Goal: Information Seeking & Learning: Check status

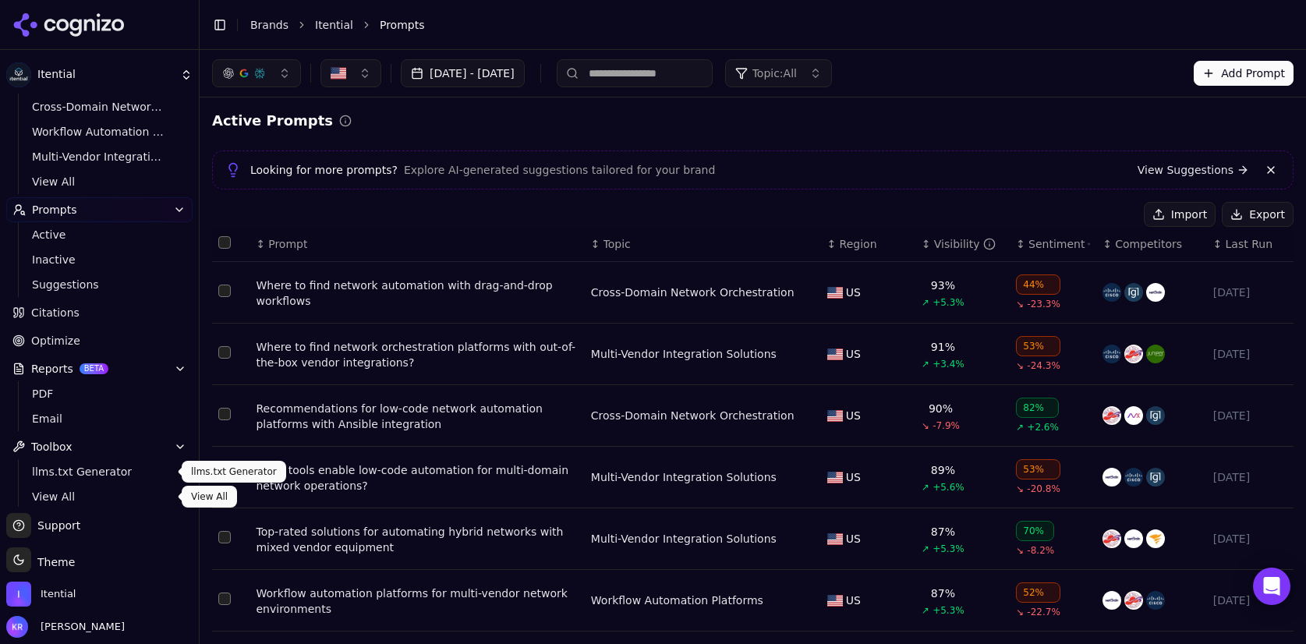
scroll to position [145, 0]
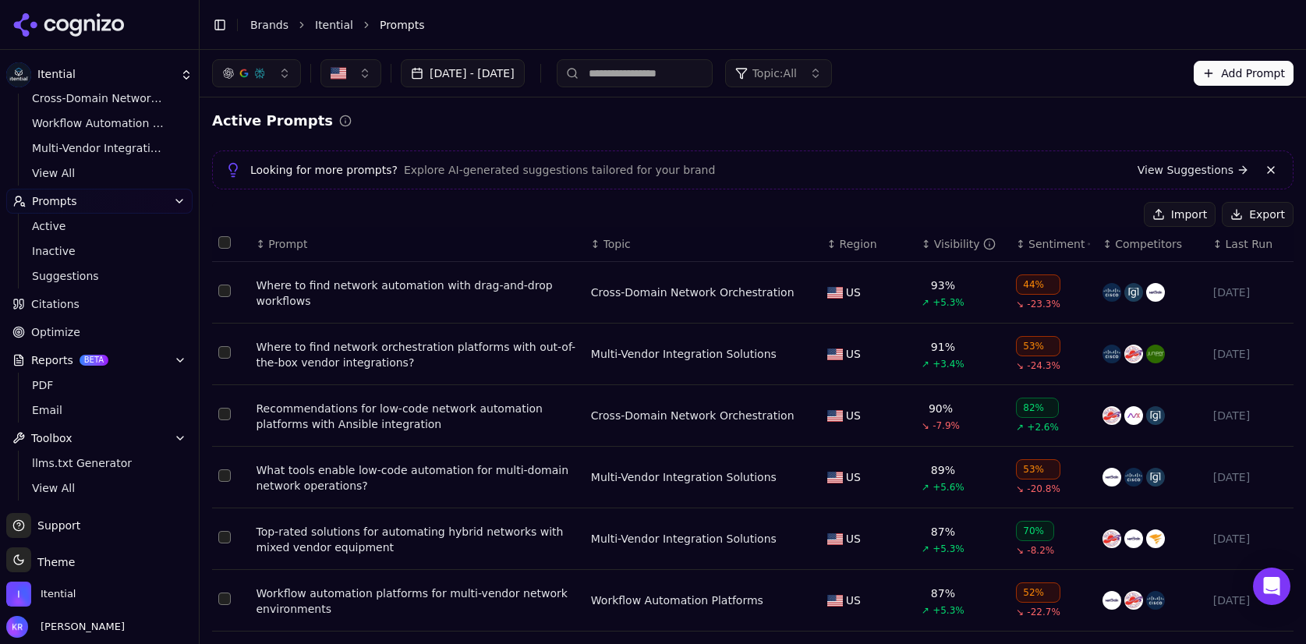
click at [80, 461] on span "llms.txt Generator" at bounding box center [100, 463] width 136 height 16
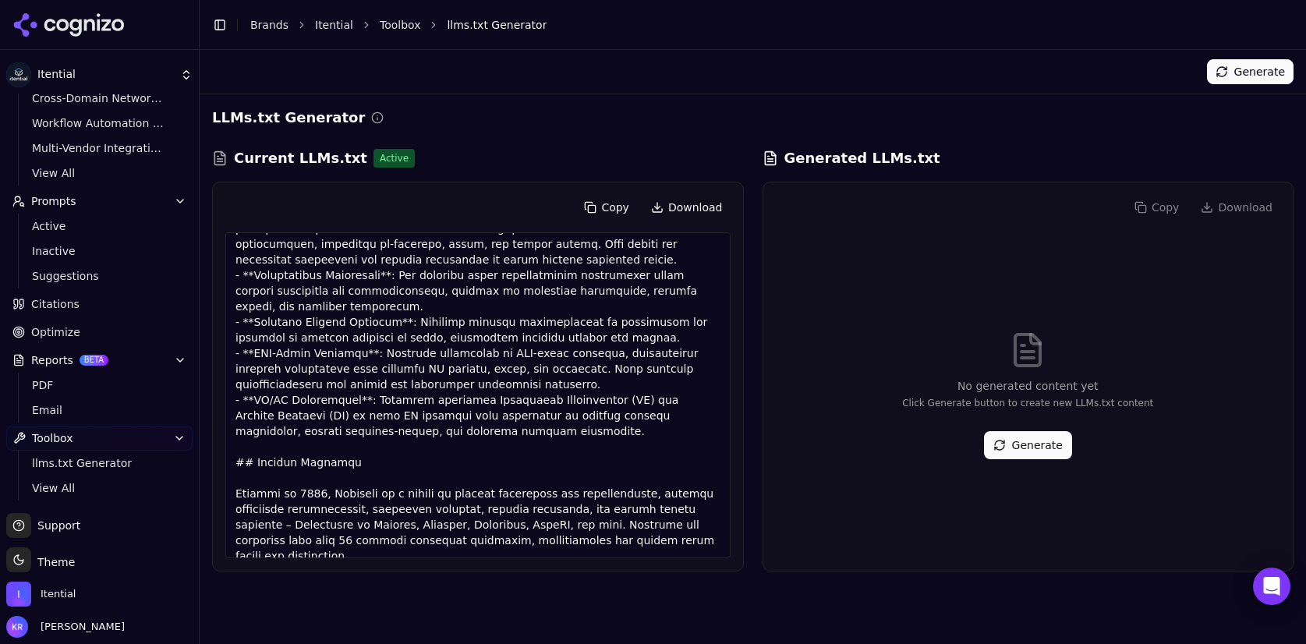
scroll to position [241, 0]
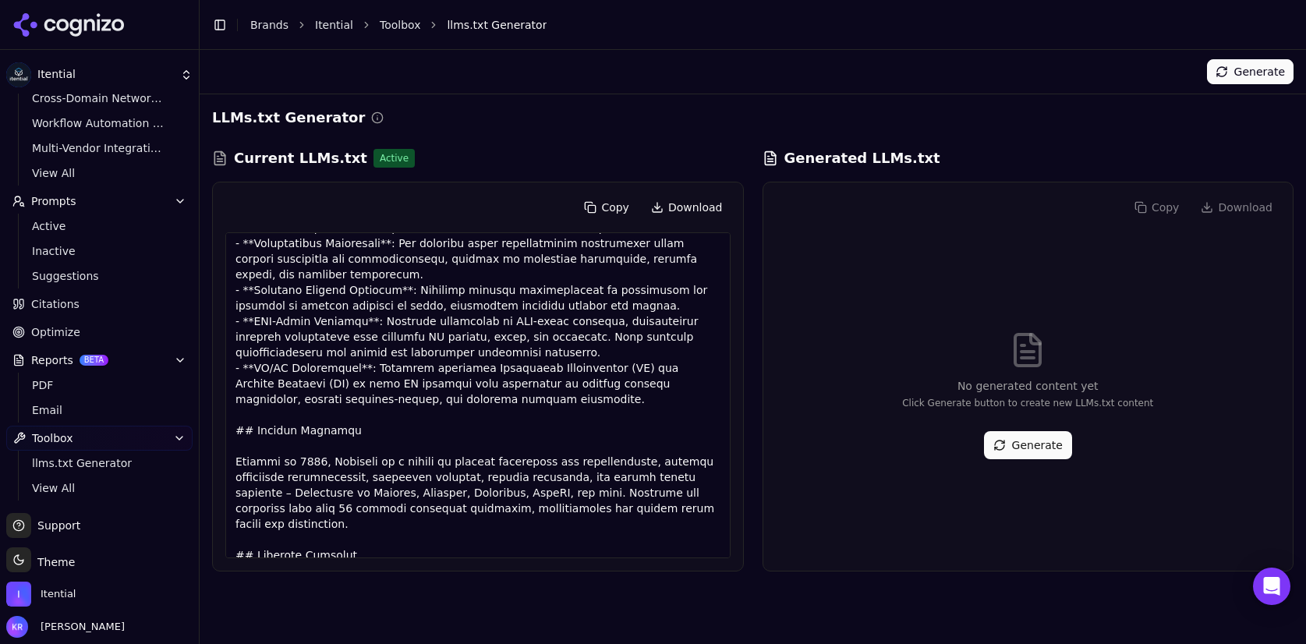
click at [1248, 74] on button "Generate" at bounding box center [1250, 71] width 87 height 25
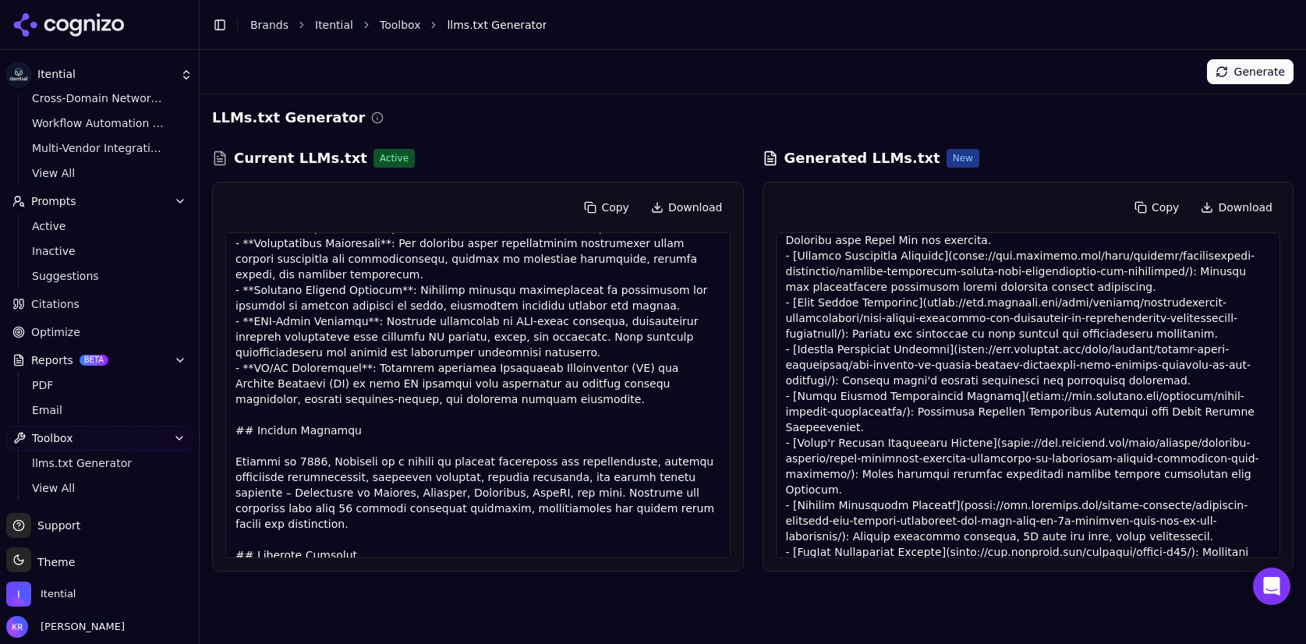
scroll to position [677, 0]
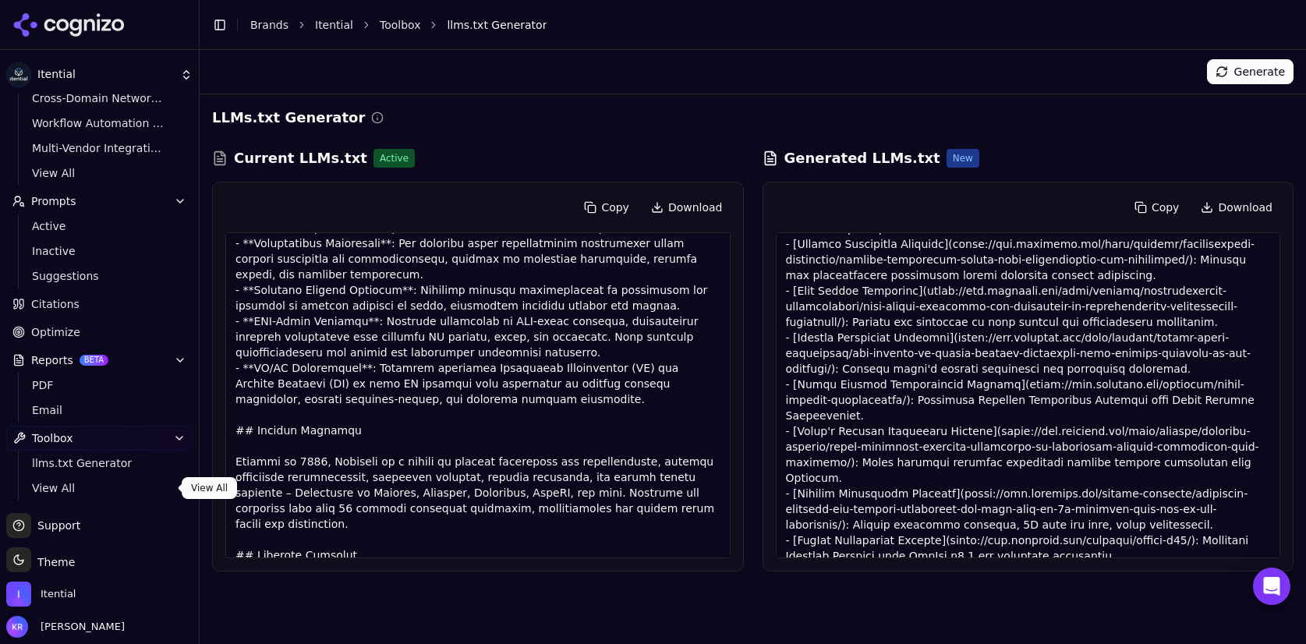
click at [59, 484] on span "View All" at bounding box center [100, 488] width 136 height 16
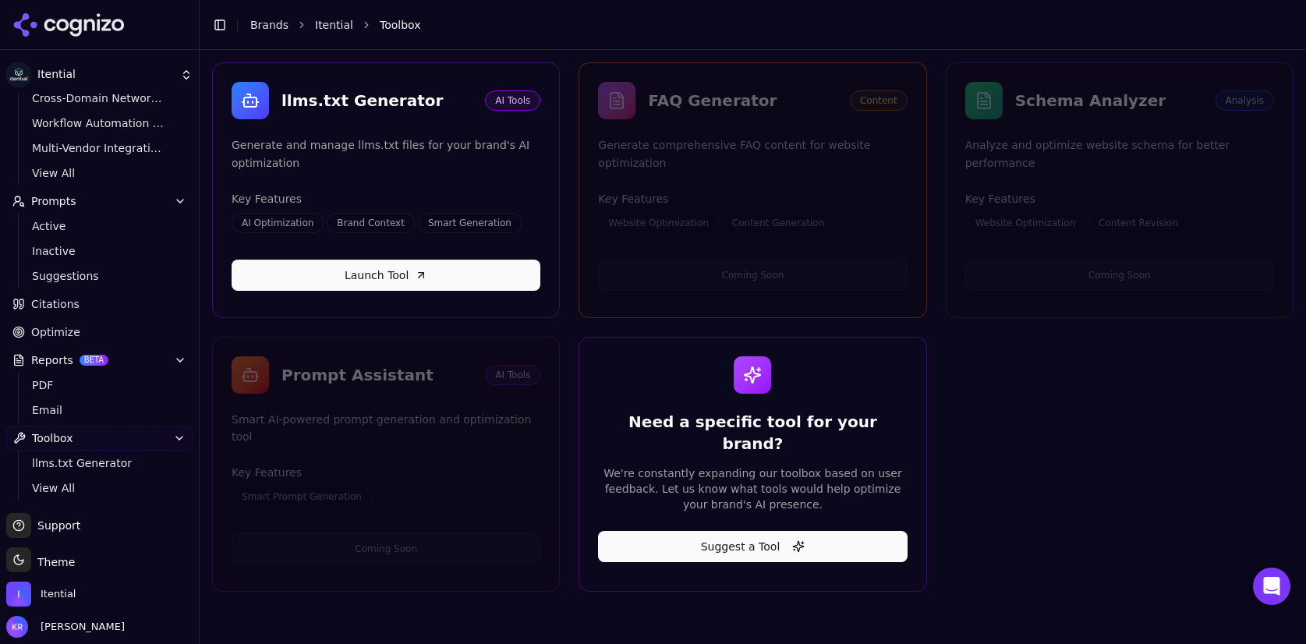
click at [670, 232] on div "FAQ Generator Content Generate comprehensive FAQ content for website optimizati…" at bounding box center [752, 190] width 348 height 256
click at [750, 195] on h4 "Key Features" at bounding box center [752, 199] width 309 height 16
click at [1034, 226] on span "Website Optimization" at bounding box center [1025, 223] width 120 height 20
click at [773, 113] on div "FAQ Generator Content" at bounding box center [752, 100] width 309 height 37
click at [751, 110] on div "FAQ Generator" at bounding box center [742, 101] width 189 height 22
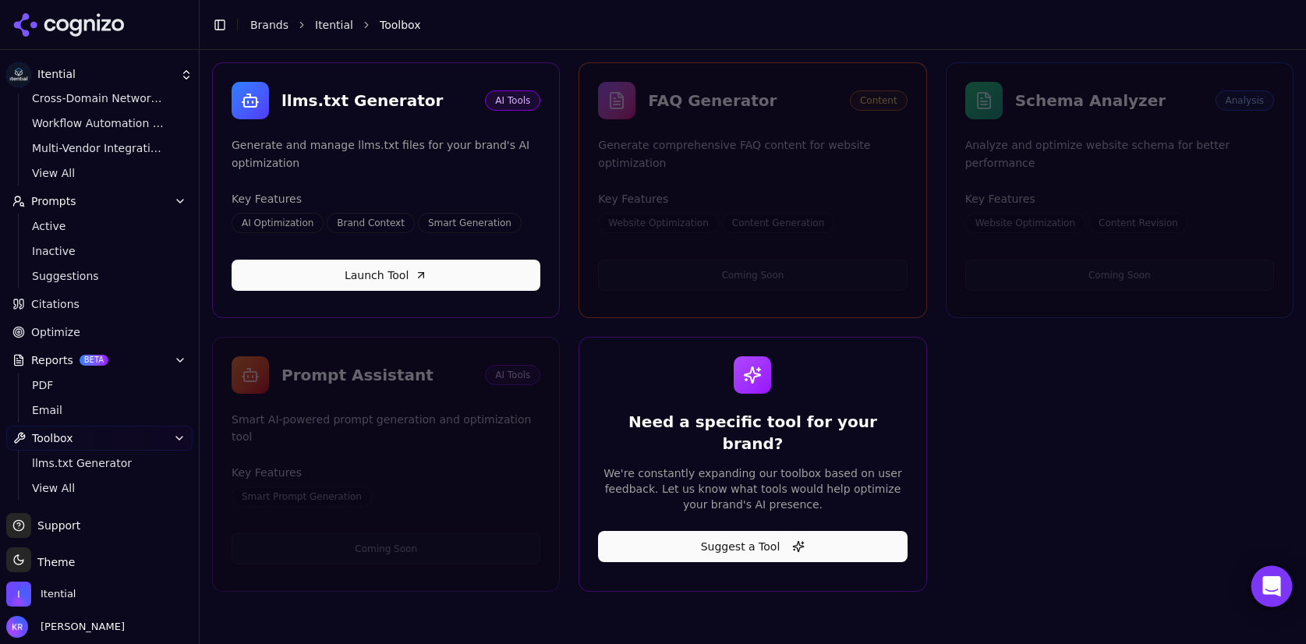
drag, startPoint x: 1273, startPoint y: 581, endPoint x: 1269, endPoint y: 572, distance: 9.4
click at [1273, 581] on icon "Open Intercom Messenger" at bounding box center [1271, 586] width 18 height 20
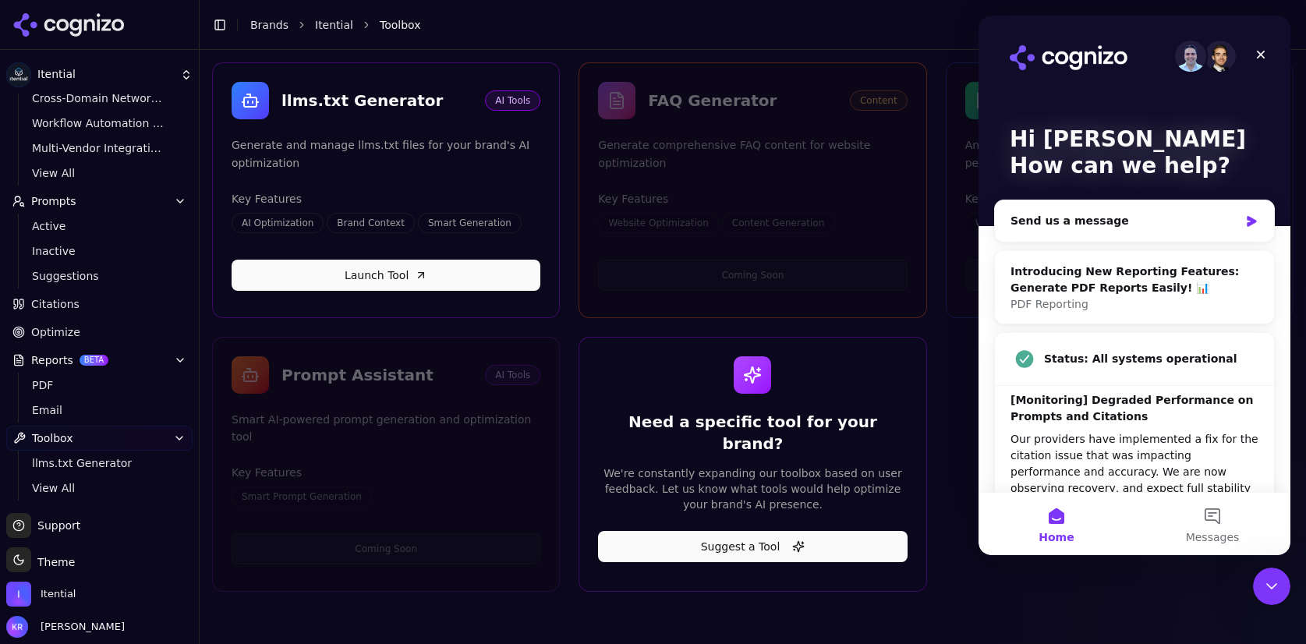
scroll to position [80, 0]
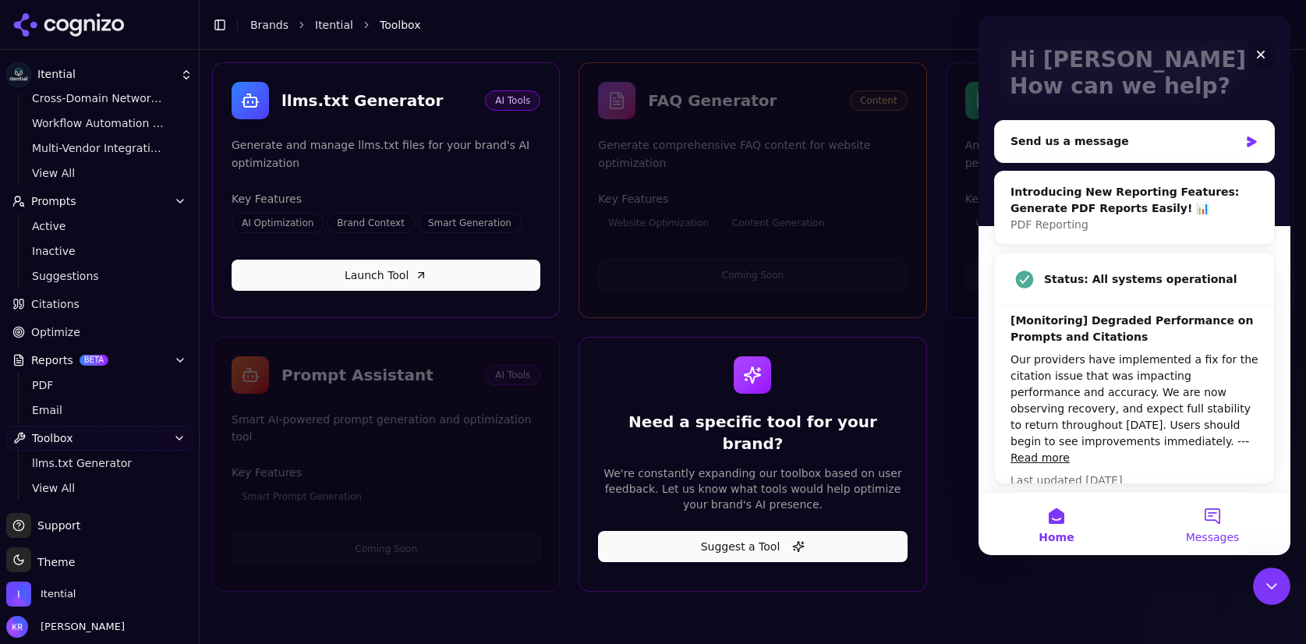
click at [1210, 511] on button "Messages" at bounding box center [1212, 524] width 156 height 62
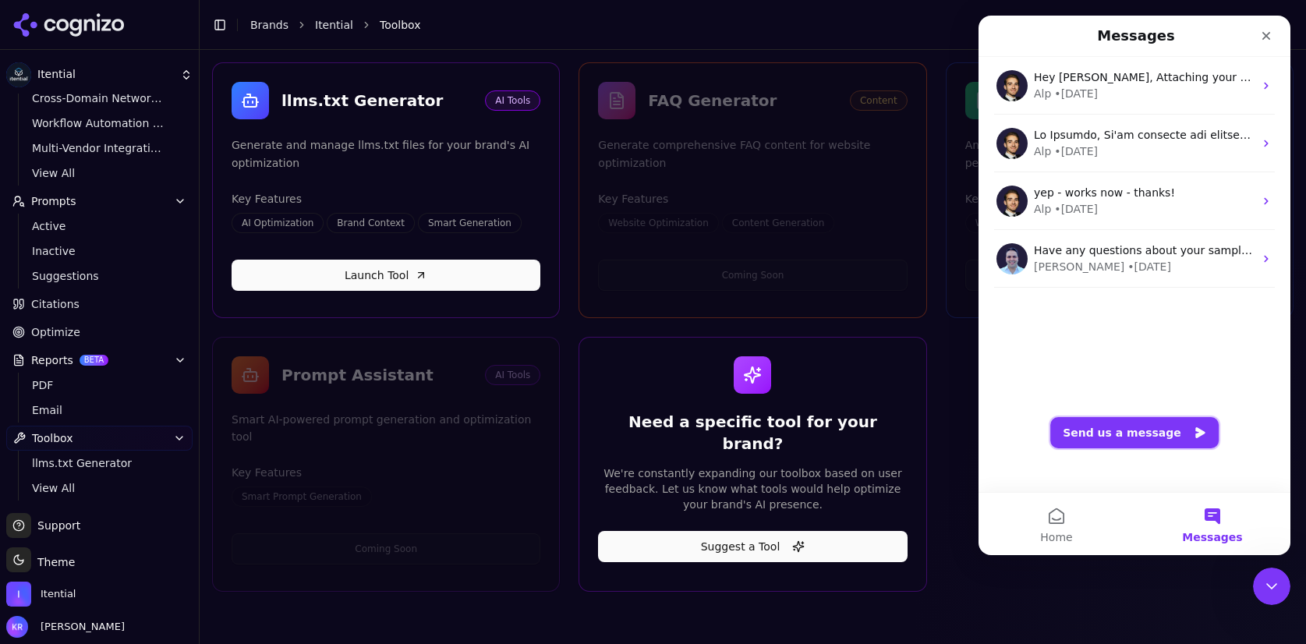
click at [1133, 431] on button "Send us a message" at bounding box center [1134, 432] width 168 height 31
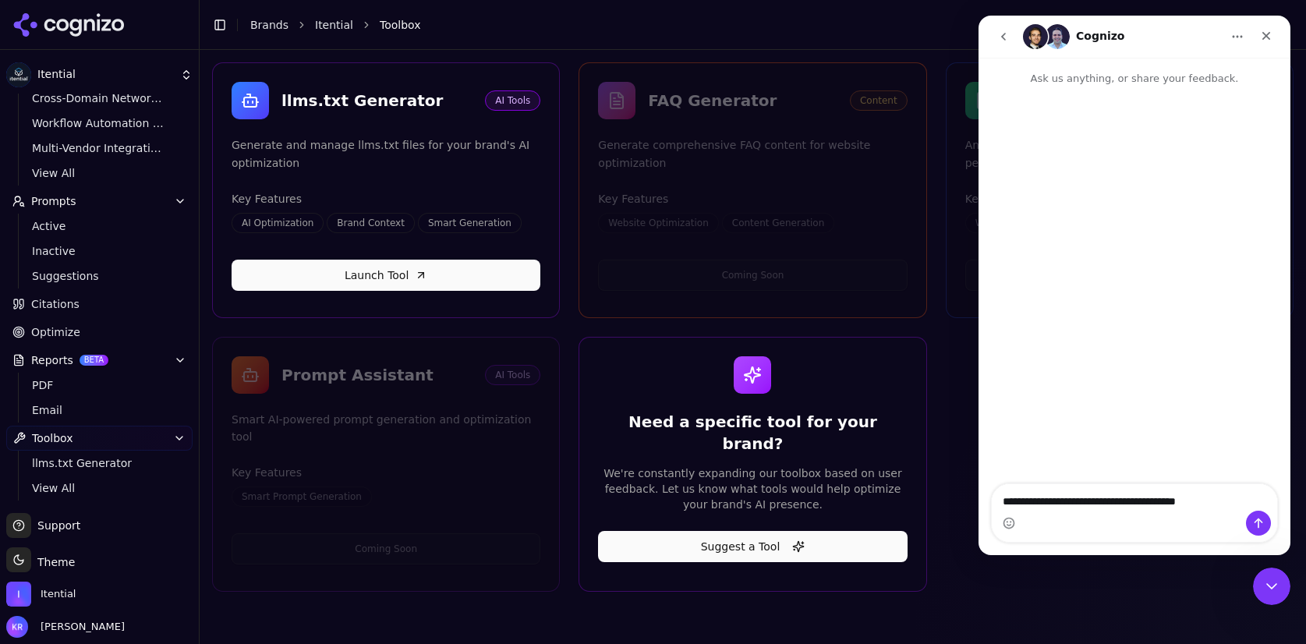
type textarea "**********"
click at [1263, 515] on button "Send a message…" at bounding box center [1258, 523] width 25 height 25
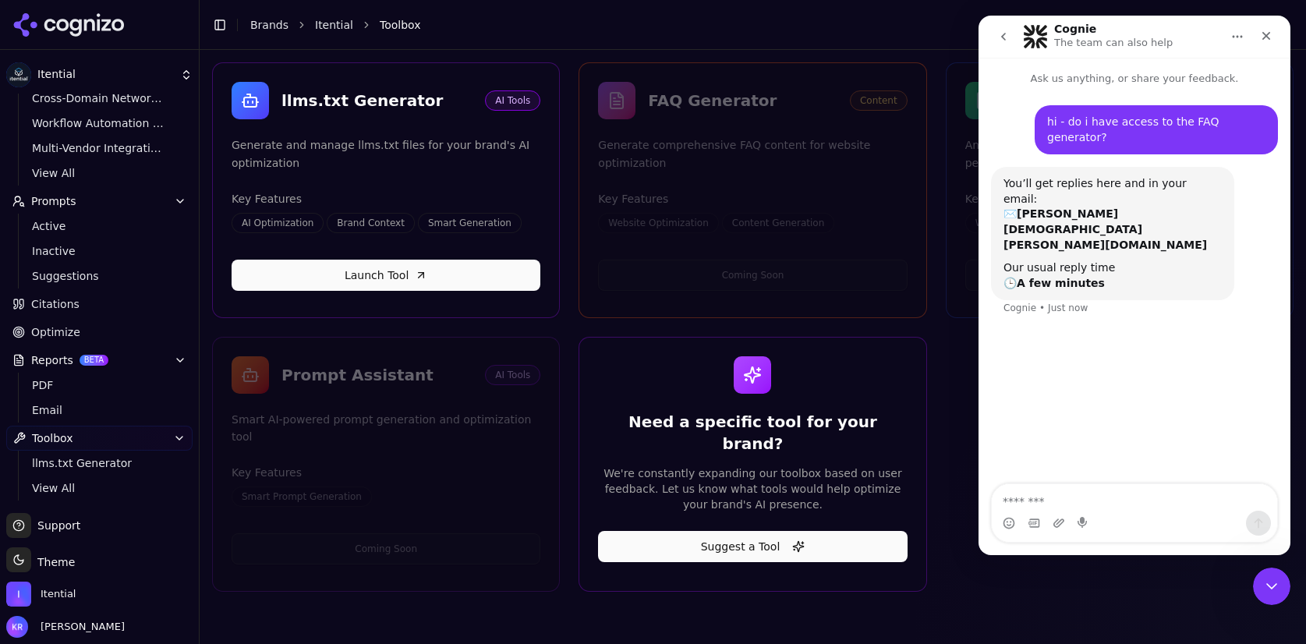
click at [954, 26] on li "Toolbox" at bounding box center [821, 25] width 882 height 16
drag, startPoint x: 920, startPoint y: 31, endPoint x: 967, endPoint y: 20, distance: 48.0
click at [928, 28] on li "Toolbox" at bounding box center [821, 25] width 882 height 16
click at [1270, 565] on div "Close Intercom Messenger" at bounding box center [1268, 583] width 37 height 37
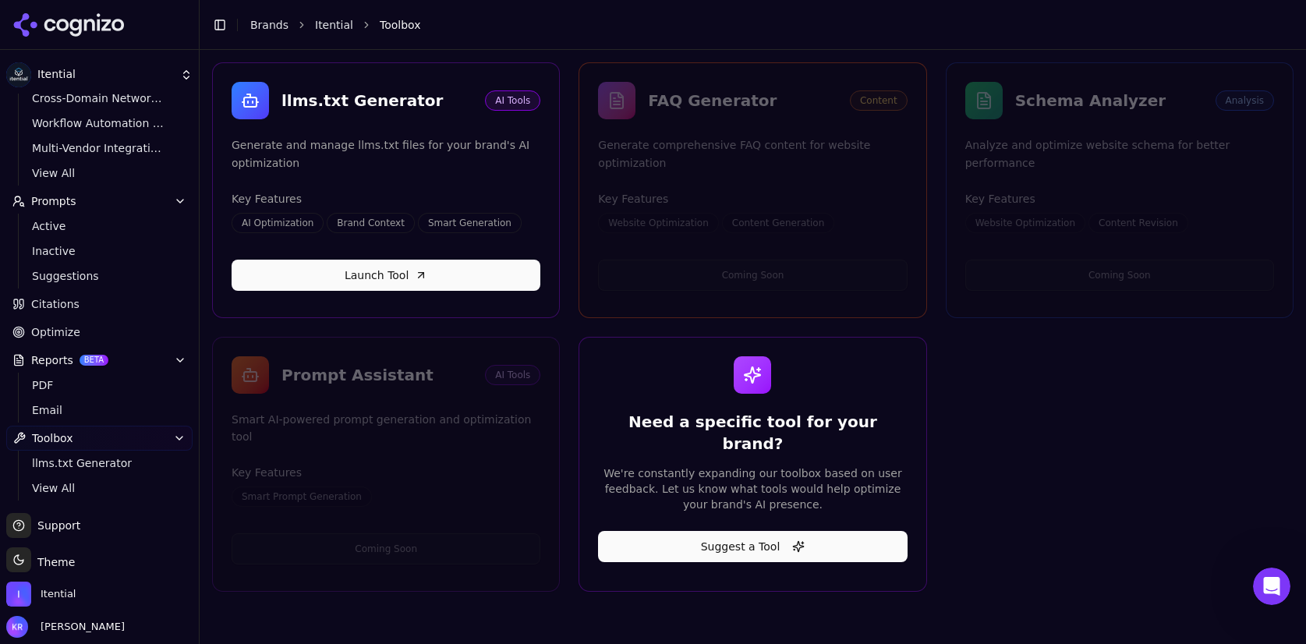
scroll to position [0, 0]
drag, startPoint x: 55, startPoint y: 328, endPoint x: 45, endPoint y: 345, distance: 19.3
click at [55, 328] on span "Optimize" at bounding box center [55, 332] width 49 height 16
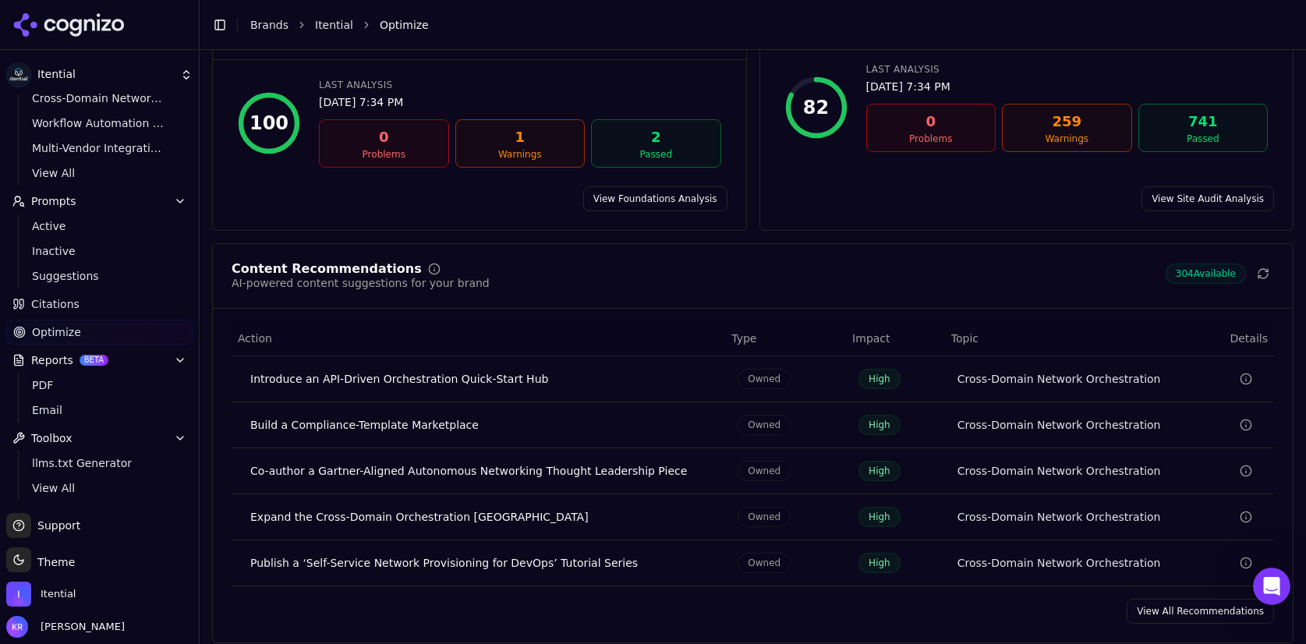
scroll to position [168, 0]
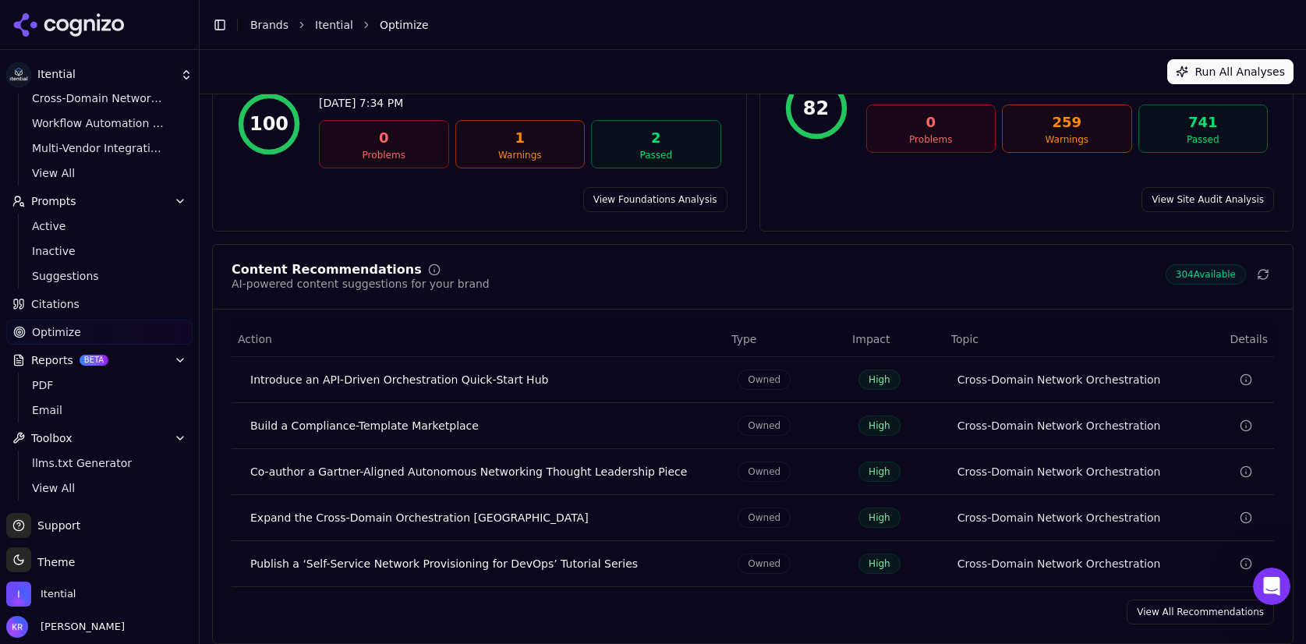
click at [1181, 599] on link "View All Recommendations" at bounding box center [1199, 611] width 147 height 25
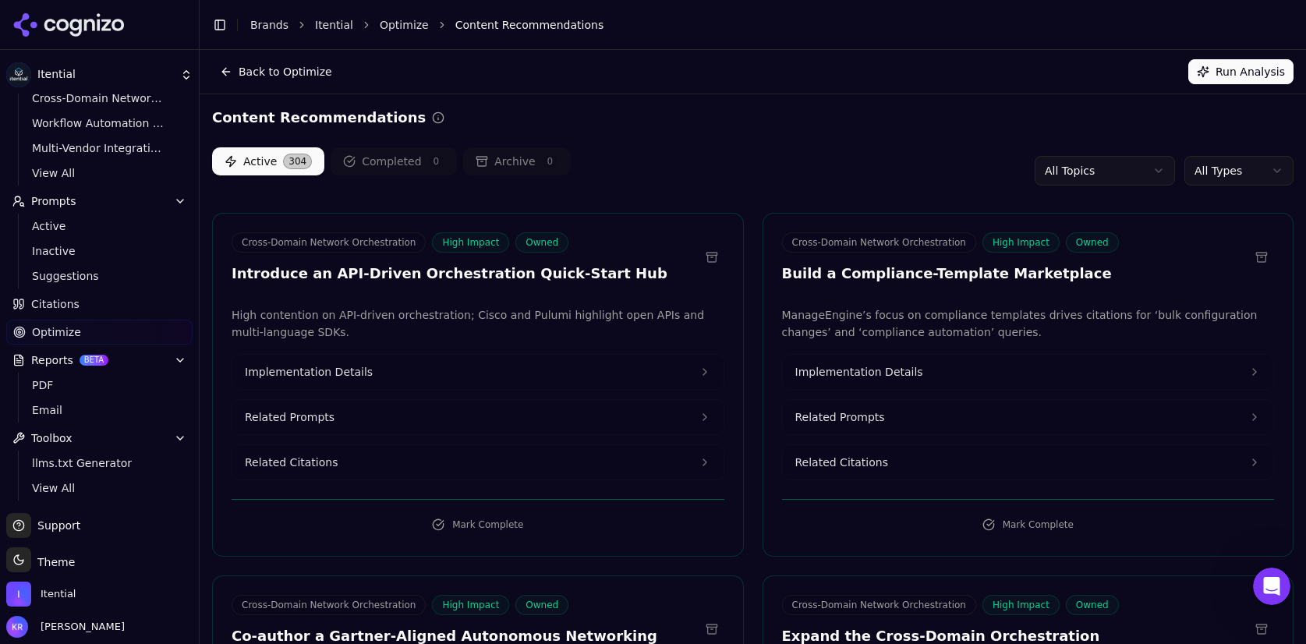
drag, startPoint x: 1031, startPoint y: 388, endPoint x: 1020, endPoint y: 385, distance: 11.3
click at [1031, 388] on button "Implementation Details" at bounding box center [1028, 372] width 491 height 34
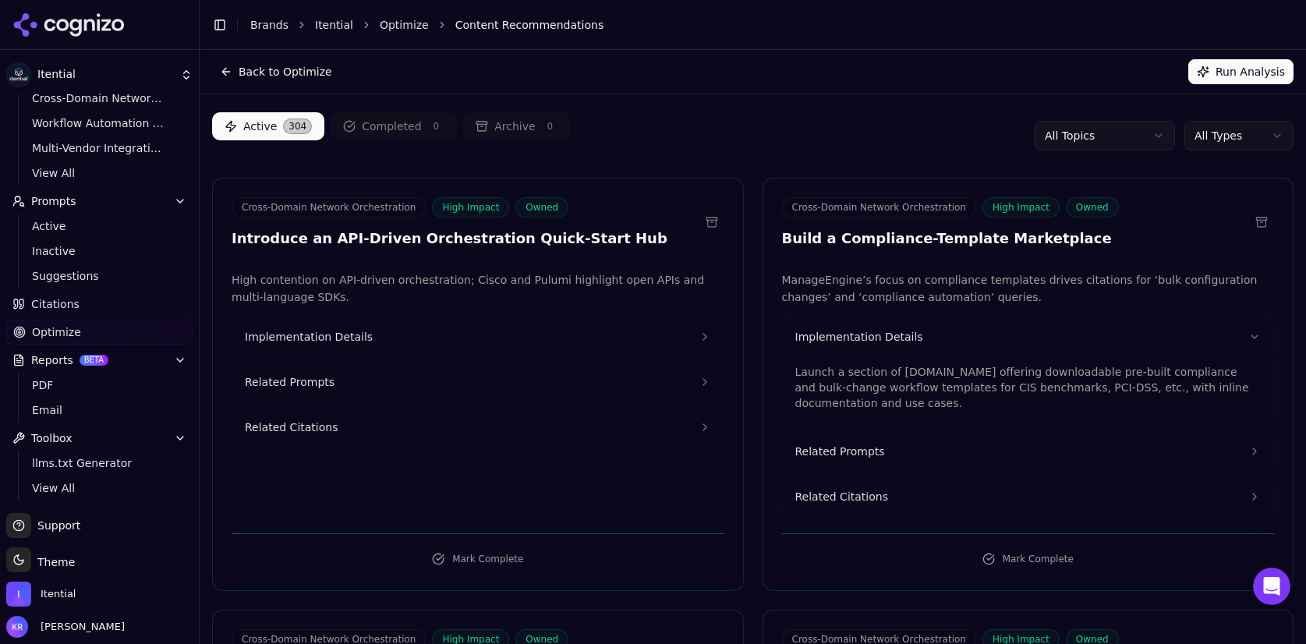
scroll to position [39, 0]
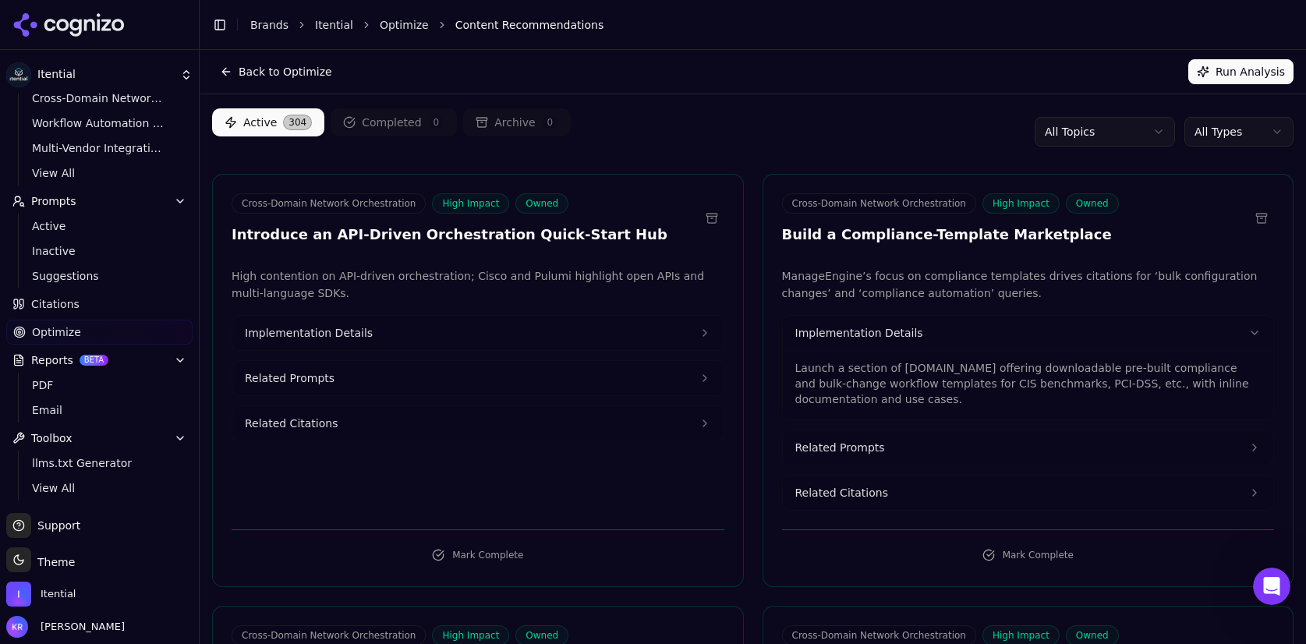
click at [853, 445] on span "Related Prompts" at bounding box center [840, 448] width 90 height 16
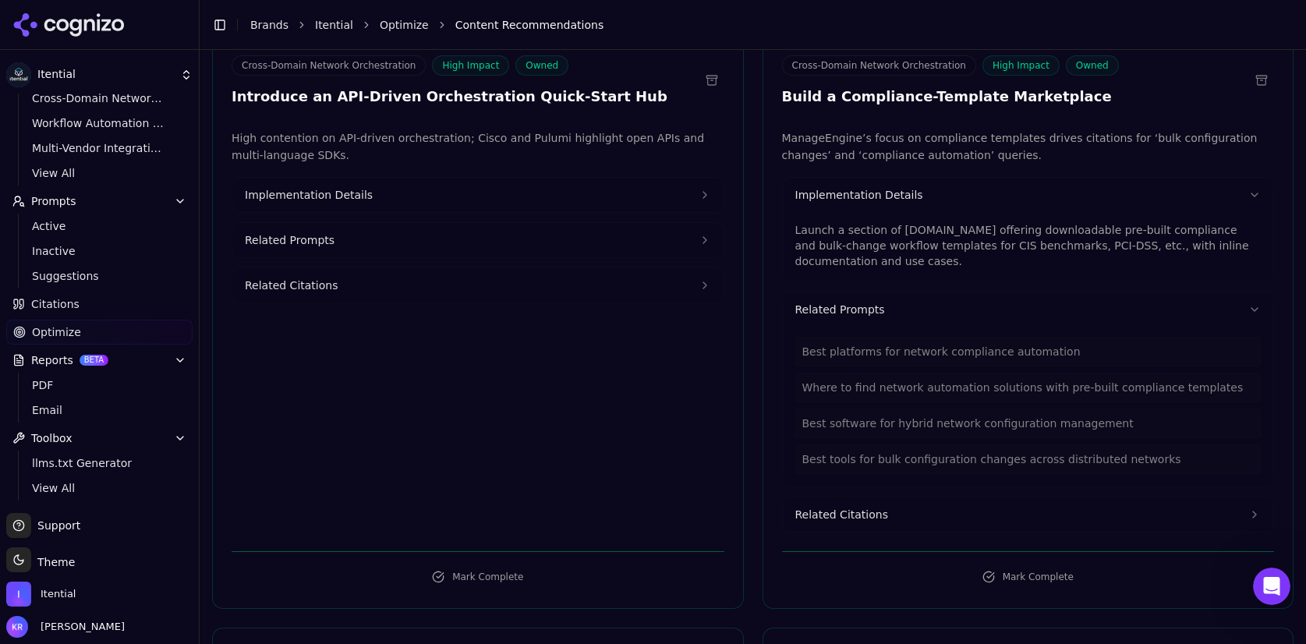
scroll to position [180, 0]
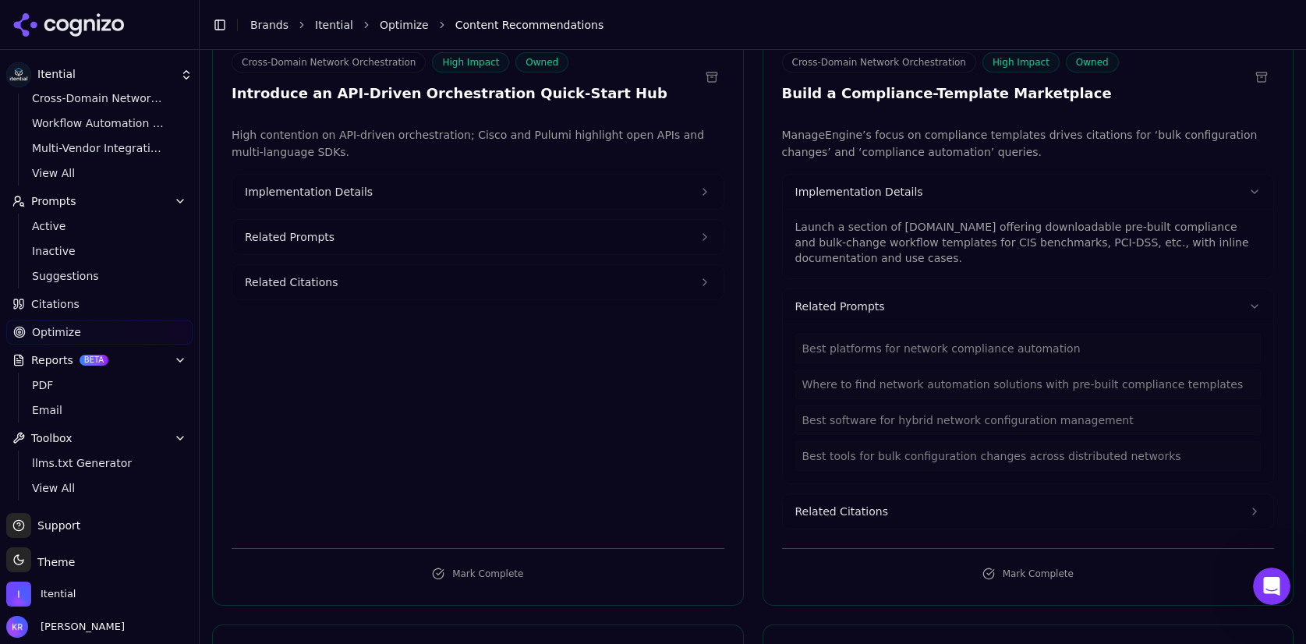
click at [920, 425] on div "Best software for hybrid network configuration management" at bounding box center [1028, 420] width 466 height 30
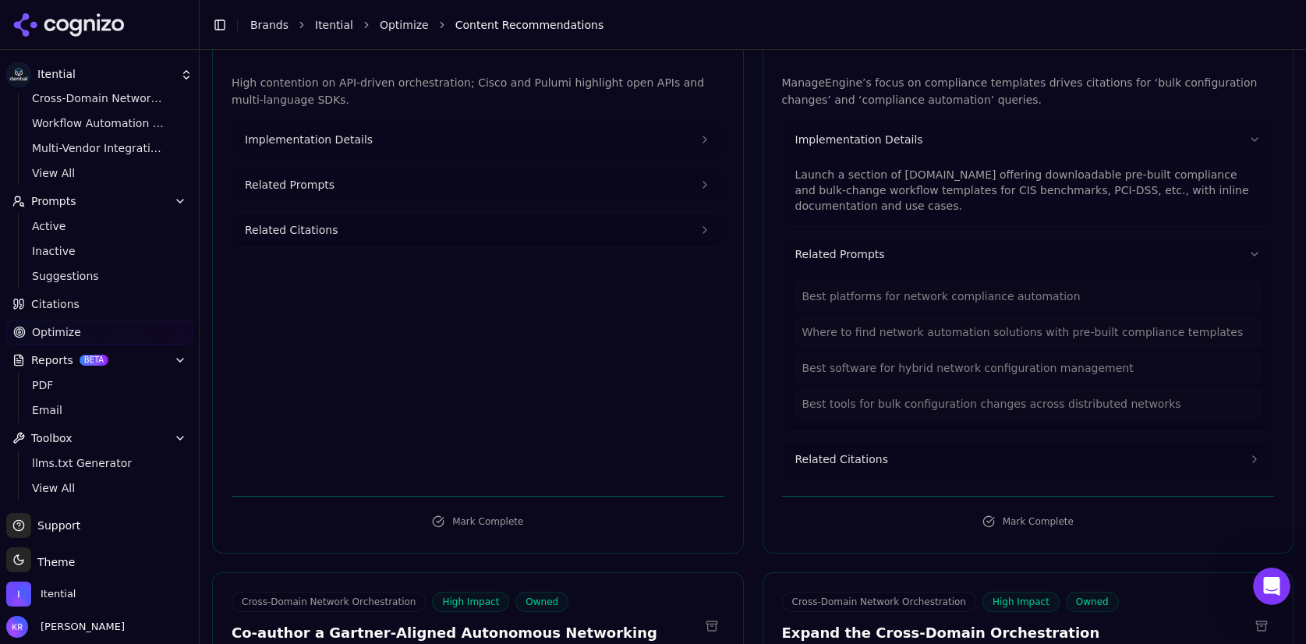
scroll to position [239, 0]
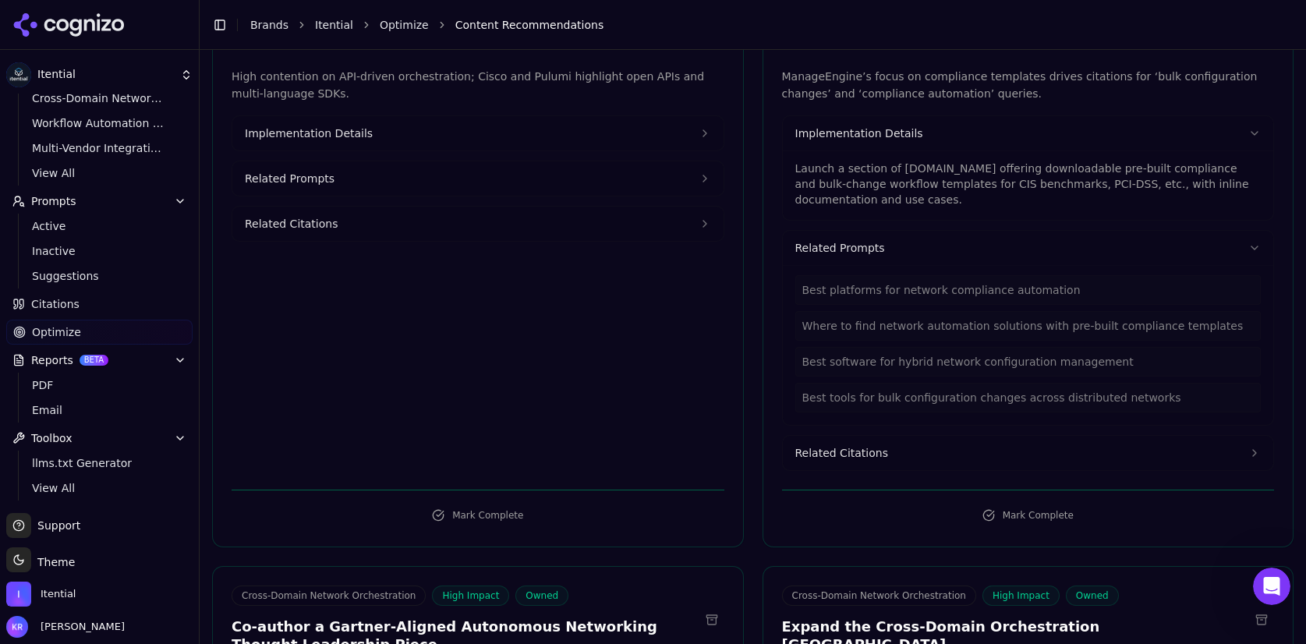
click at [846, 453] on span "Related Citations" at bounding box center [841, 453] width 93 height 16
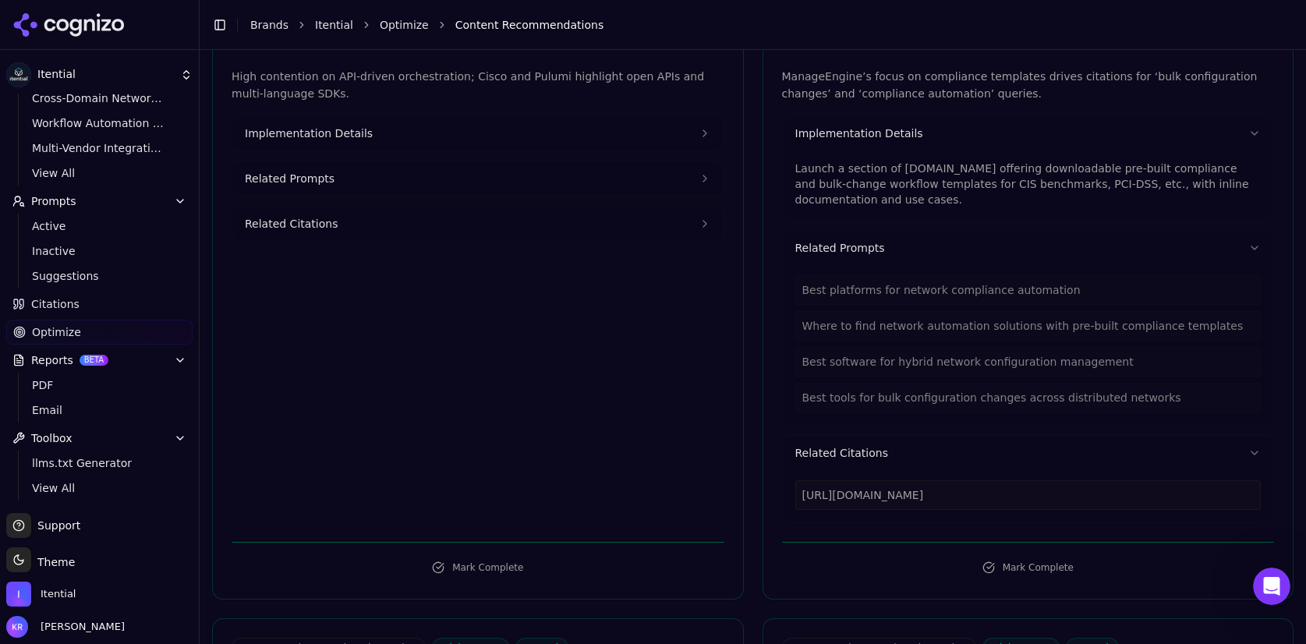
scroll to position [231, 0]
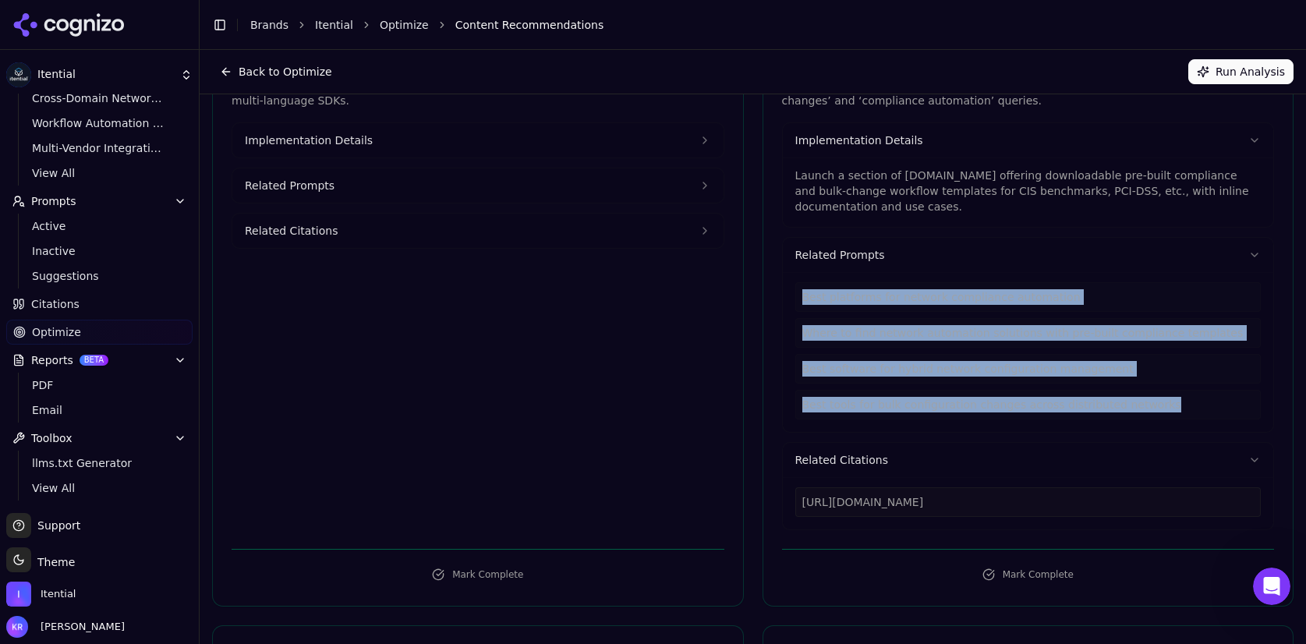
drag, startPoint x: 1140, startPoint y: 401, endPoint x: 797, endPoint y: 299, distance: 357.8
click at [797, 299] on div "Best platforms for network compliance automation Where to find network automati…" at bounding box center [1028, 350] width 466 height 137
copy div "Best platforms for network compliance automation Where to find network automati…"
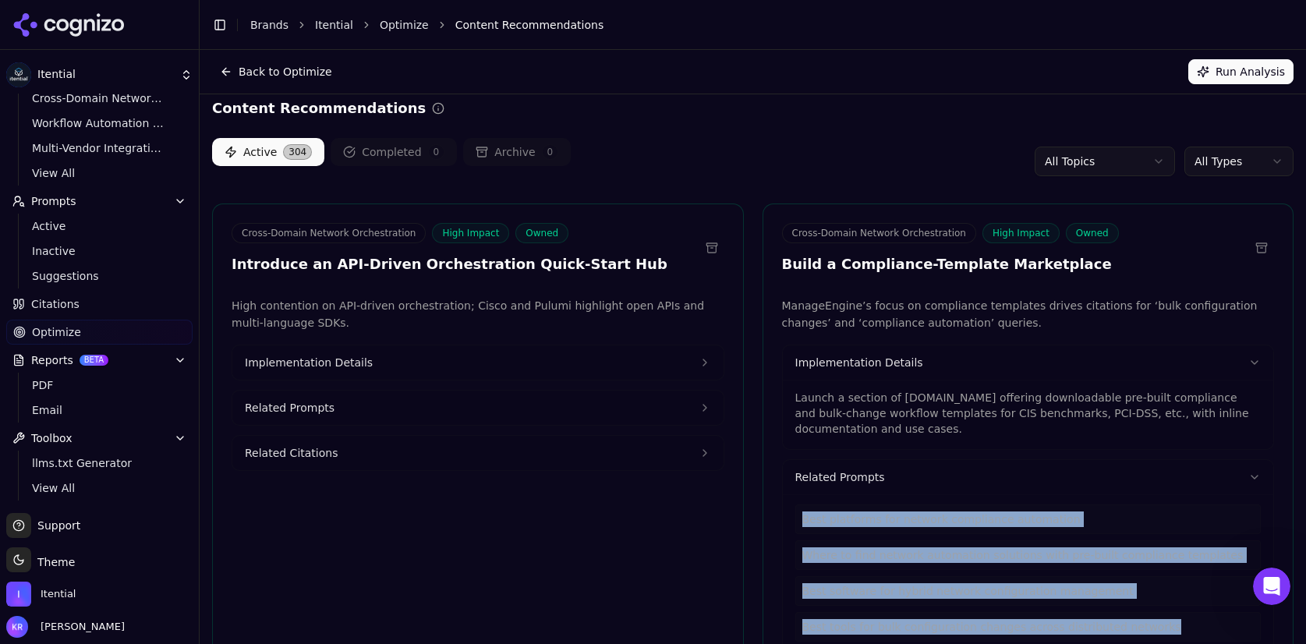
scroll to position [6, 0]
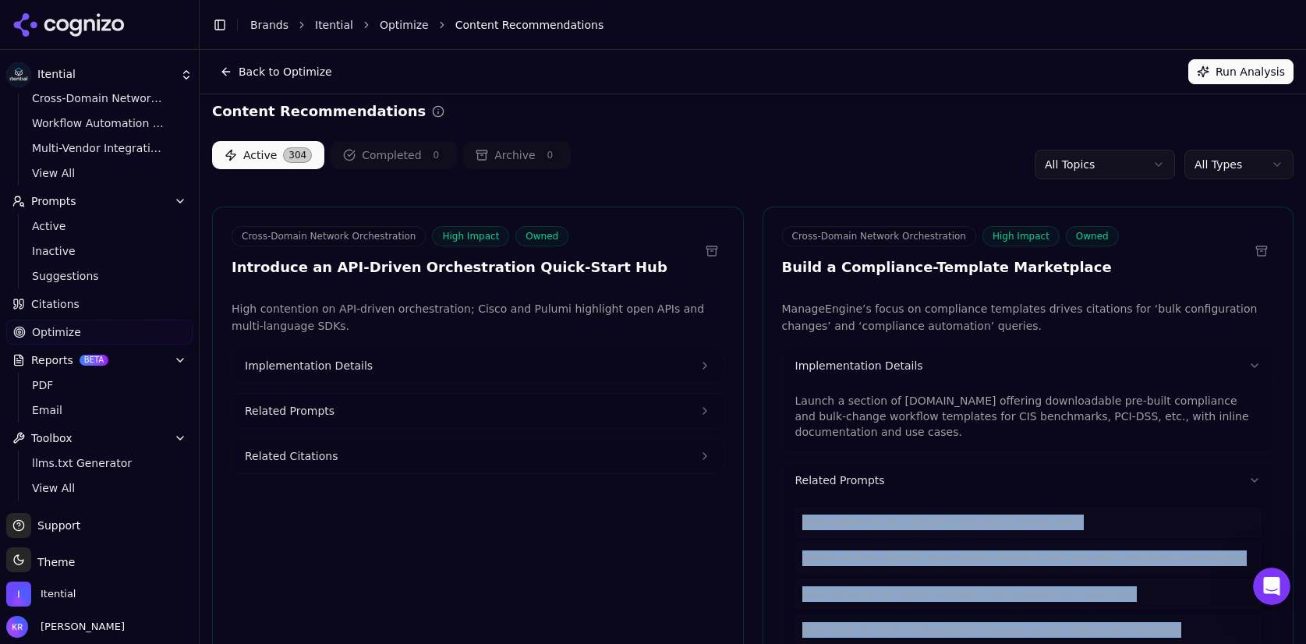
click at [341, 413] on button "Related Prompts" at bounding box center [477, 411] width 491 height 34
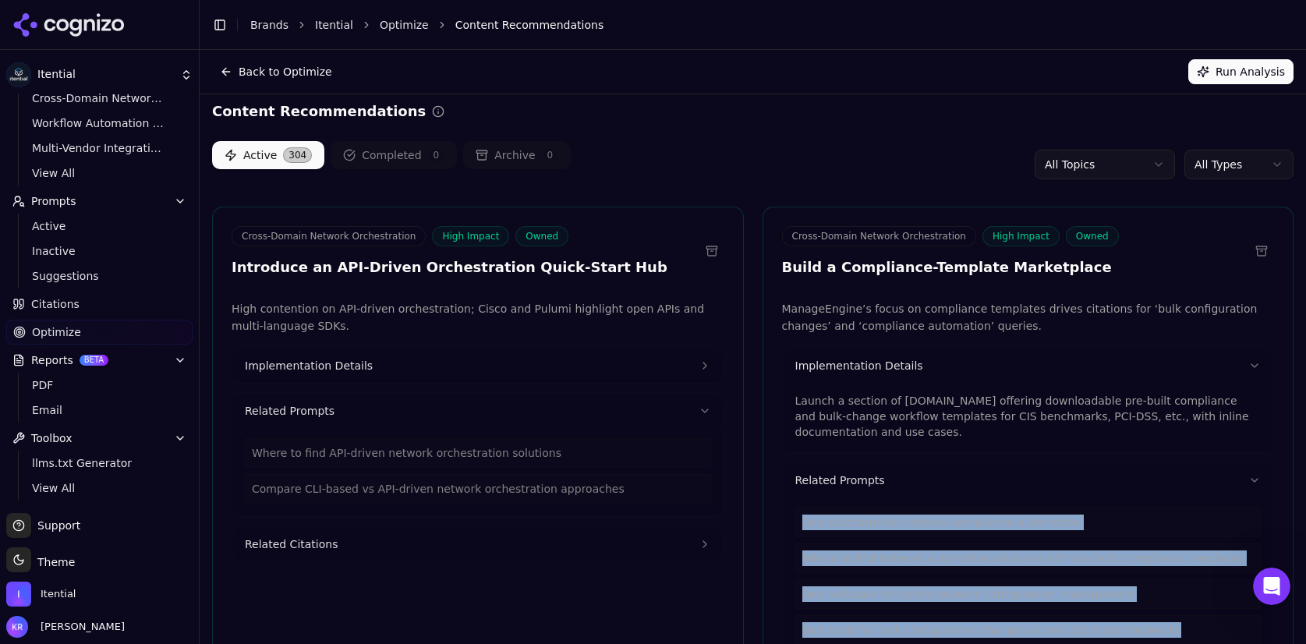
click at [341, 370] on span "Implementation Details" at bounding box center [309, 366] width 128 height 16
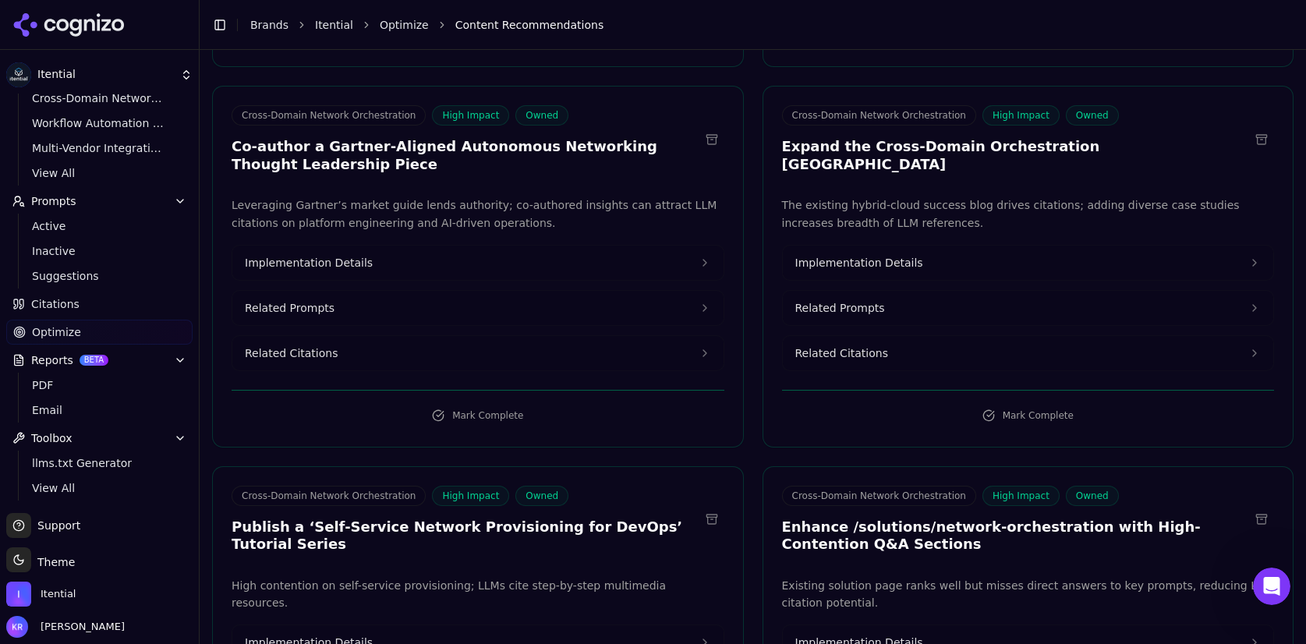
scroll to position [775, 0]
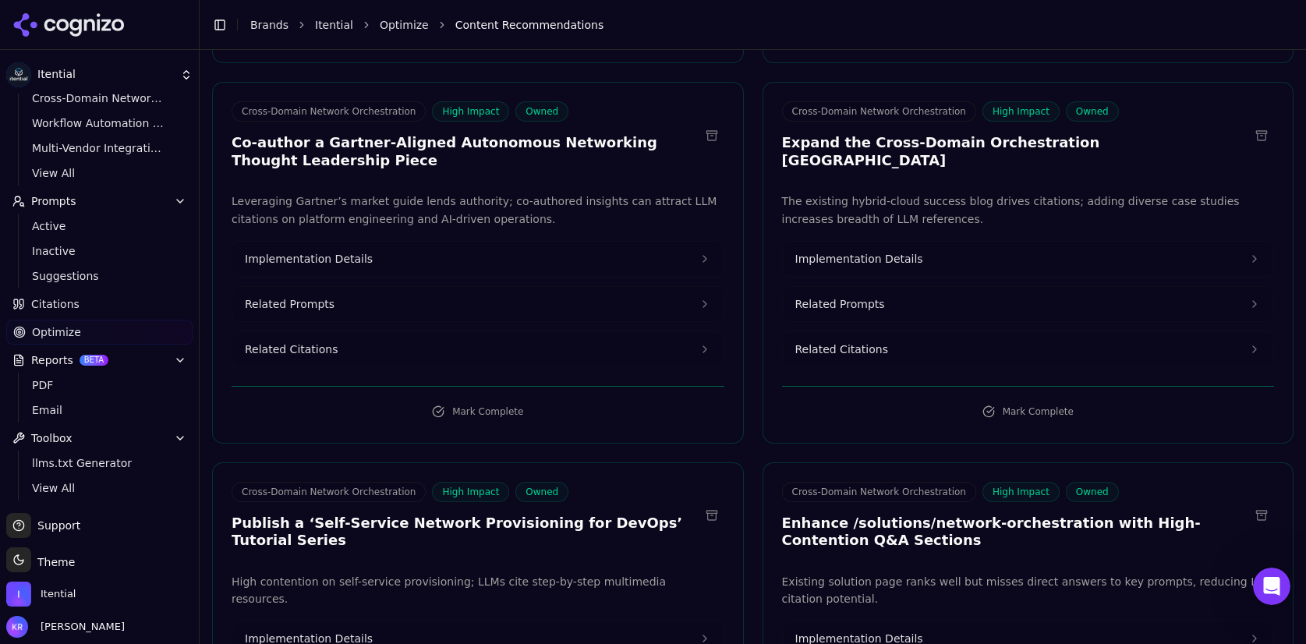
click at [873, 251] on span "Implementation Details" at bounding box center [859, 259] width 128 height 16
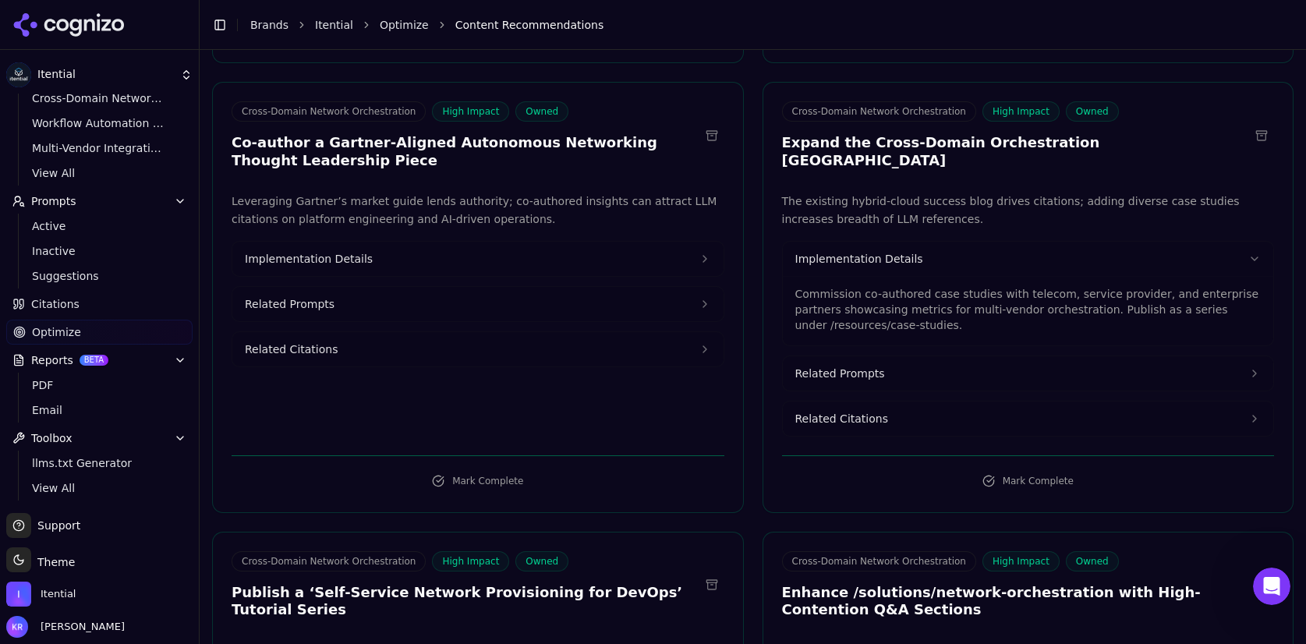
drag, startPoint x: 855, startPoint y: 355, endPoint x: 908, endPoint y: 356, distance: 53.0
click at [856, 366] on span "Related Prompts" at bounding box center [840, 374] width 90 height 16
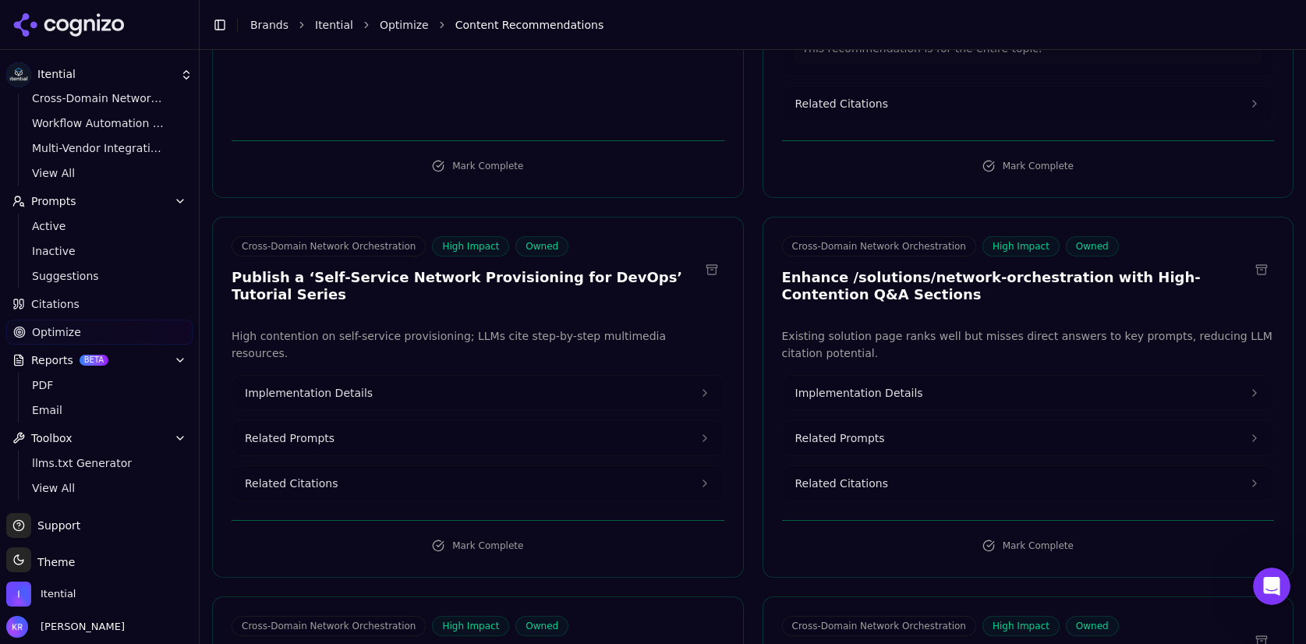
scroll to position [1143, 0]
click at [860, 383] on span "Implementation Details" at bounding box center [859, 391] width 128 height 16
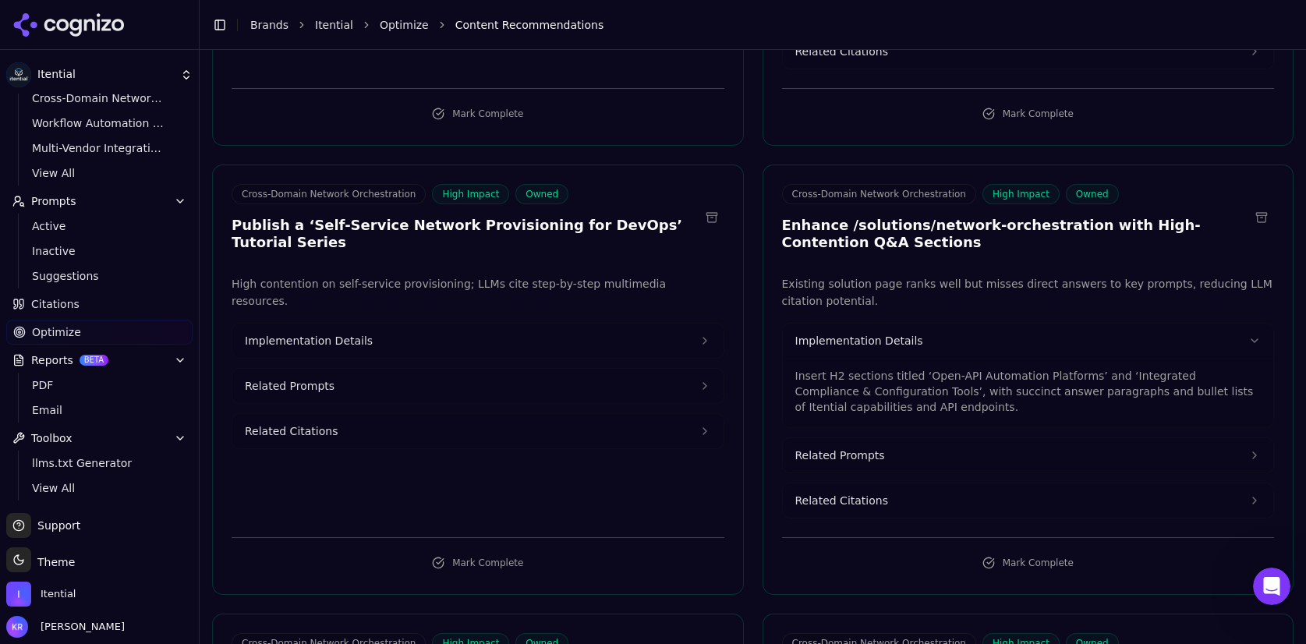
scroll to position [1196, 0]
drag, startPoint x: 843, startPoint y: 435, endPoint x: 860, endPoint y: 435, distance: 17.1
click at [843, 445] on span "Related Prompts" at bounding box center [840, 453] width 90 height 16
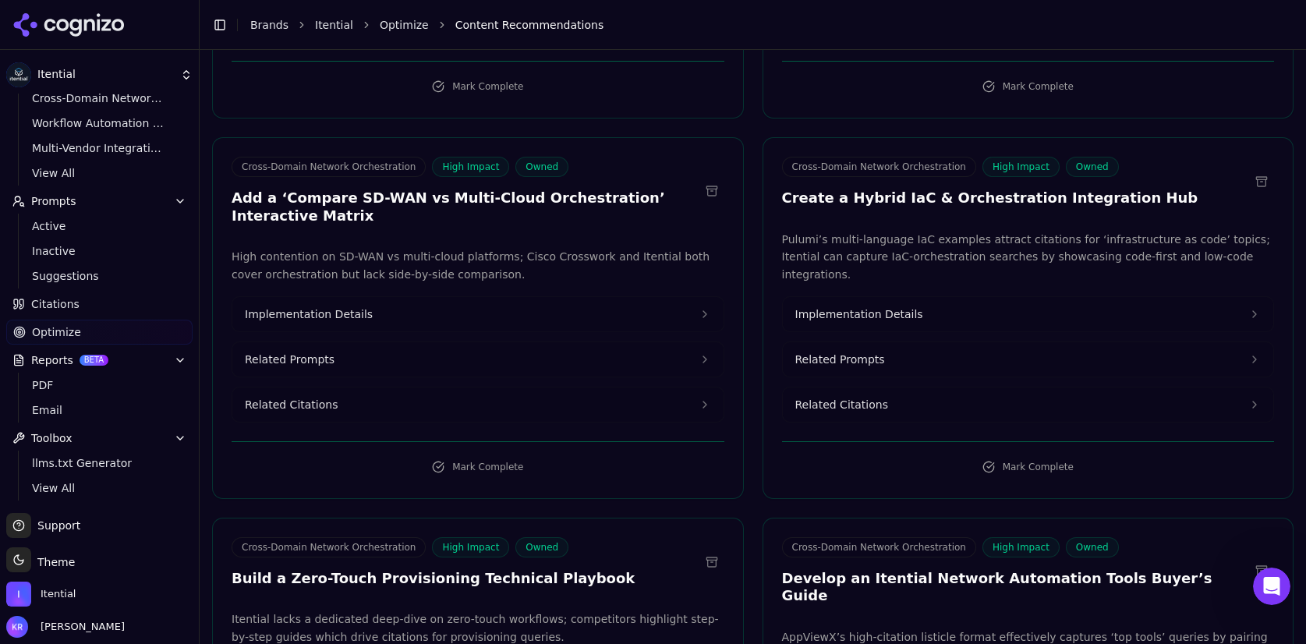
scroll to position [1764, 0]
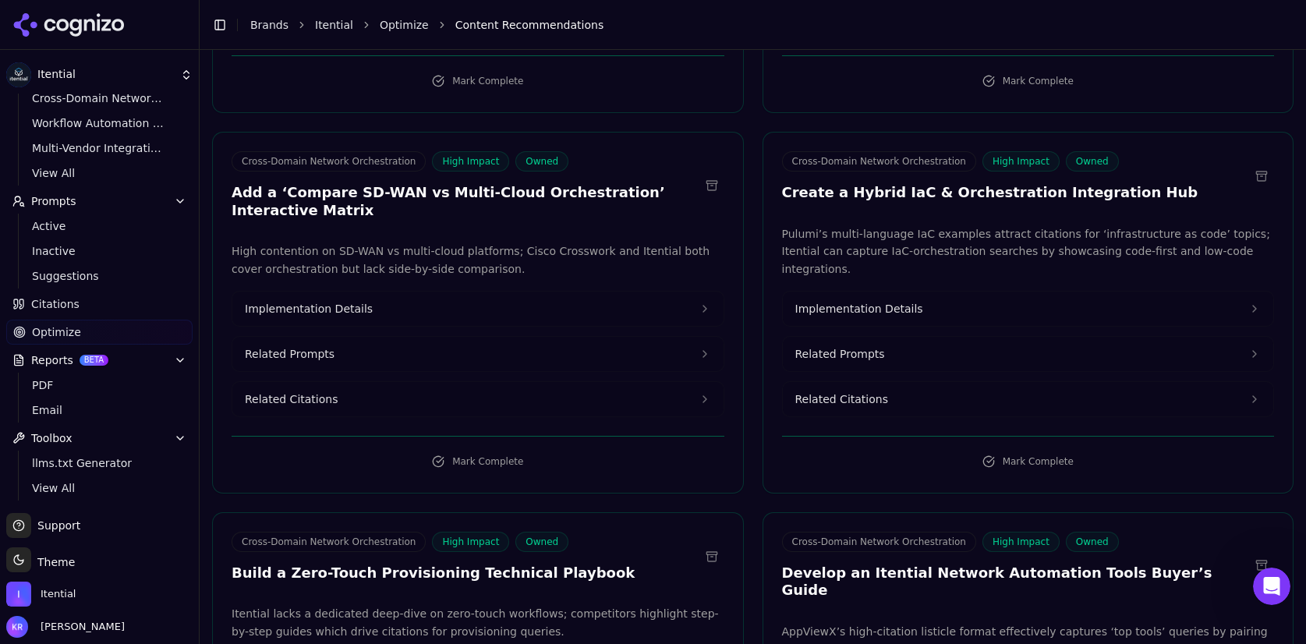
click at [837, 301] on span "Implementation Details" at bounding box center [859, 309] width 128 height 16
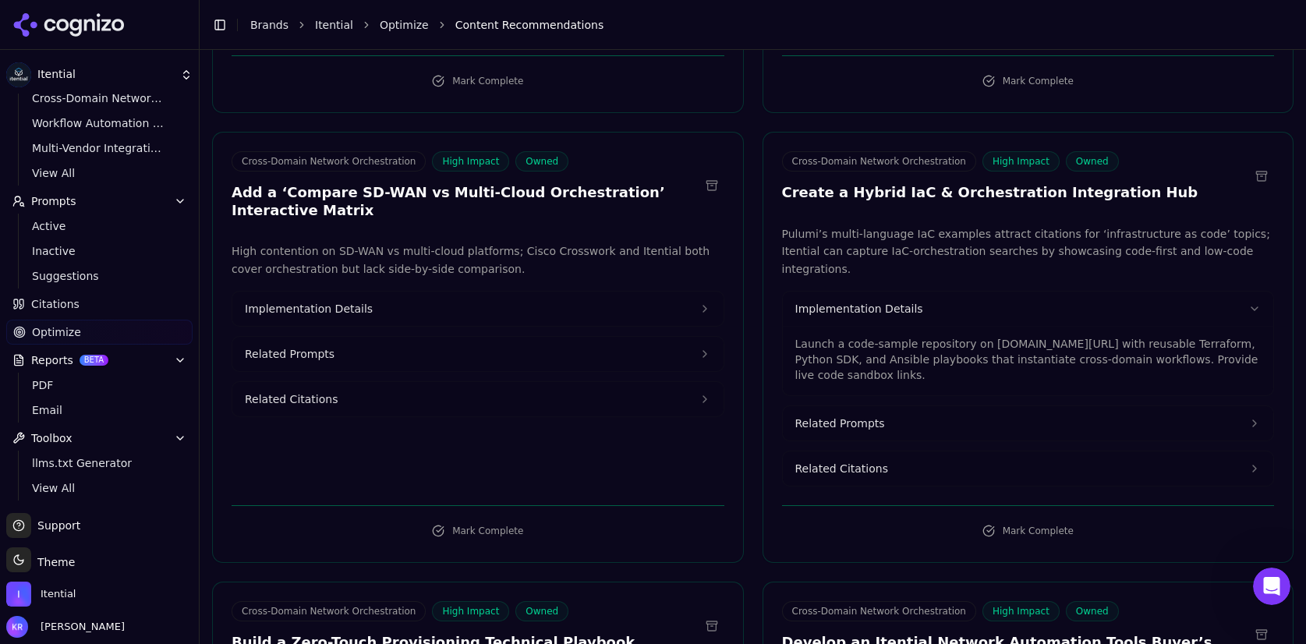
click at [866, 415] on span "Related Prompts" at bounding box center [840, 423] width 90 height 16
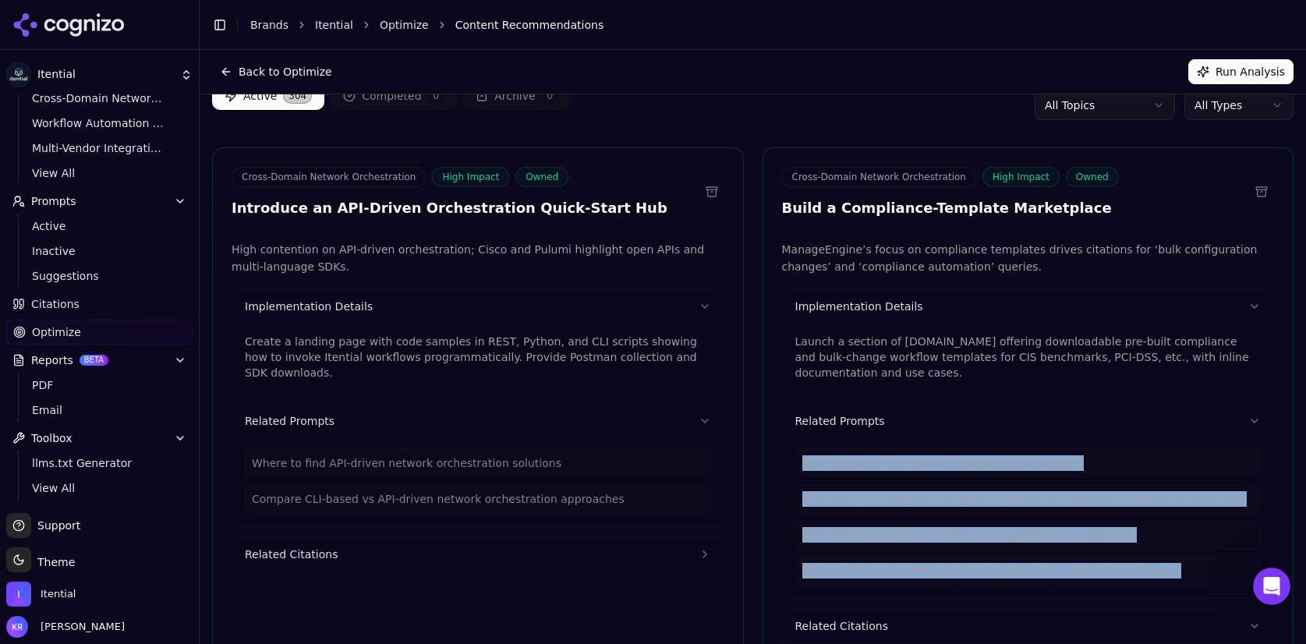
scroll to position [0, 0]
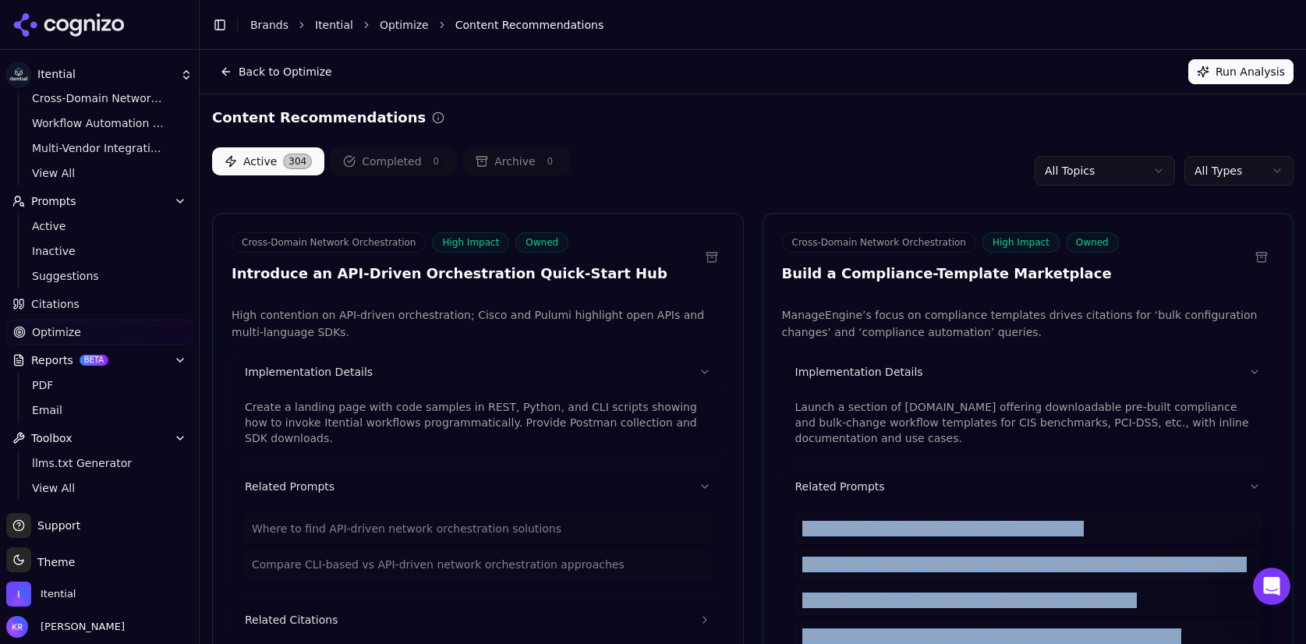
drag, startPoint x: 243, startPoint y: 65, endPoint x: 445, endPoint y: 66, distance: 201.9
click at [243, 65] on button "Back to Optimize" at bounding box center [276, 71] width 128 height 25
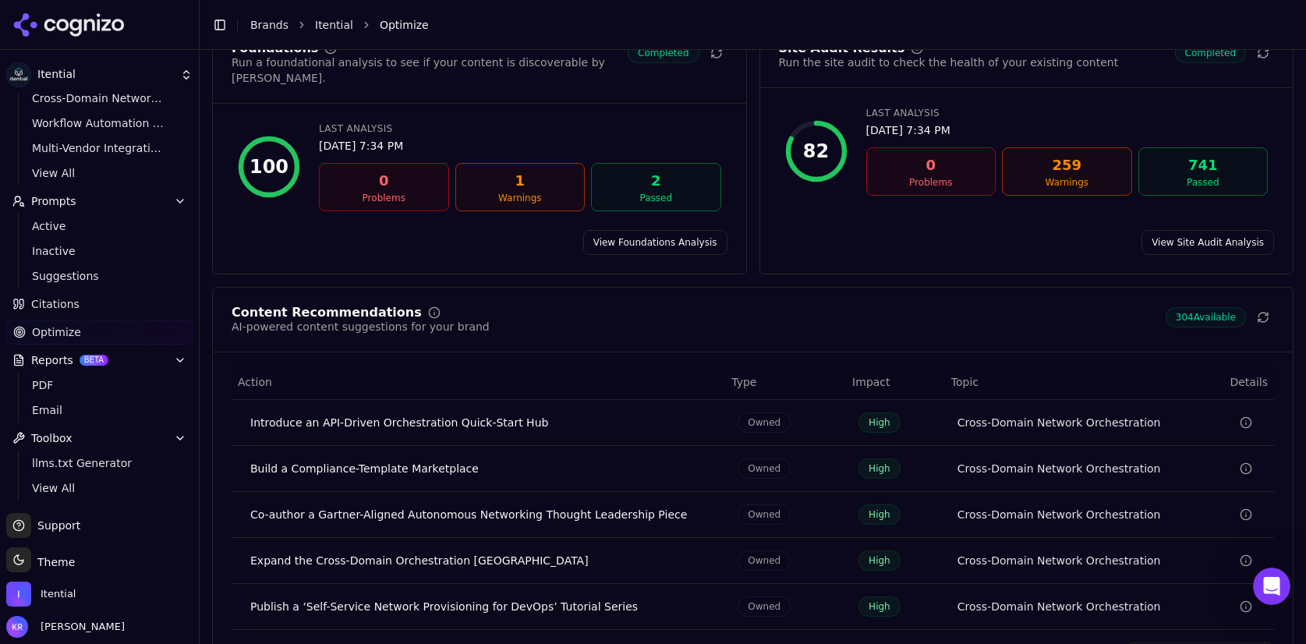
scroll to position [168, 0]
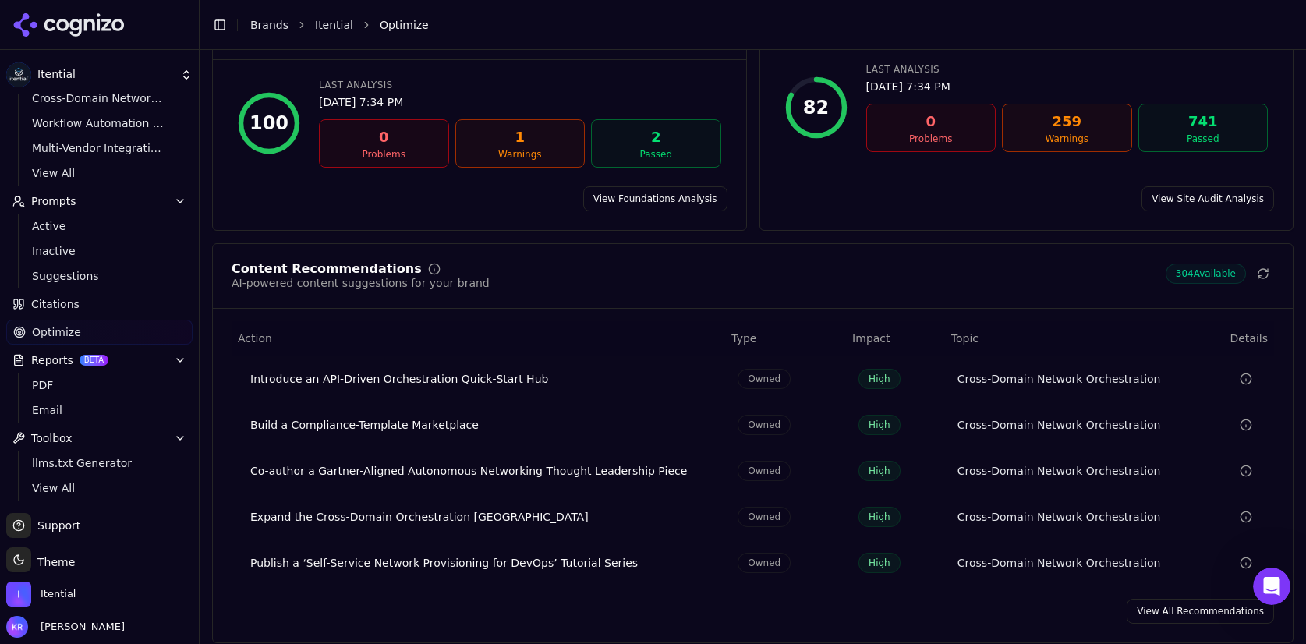
click at [46, 301] on span "Citations" at bounding box center [55, 304] width 48 height 16
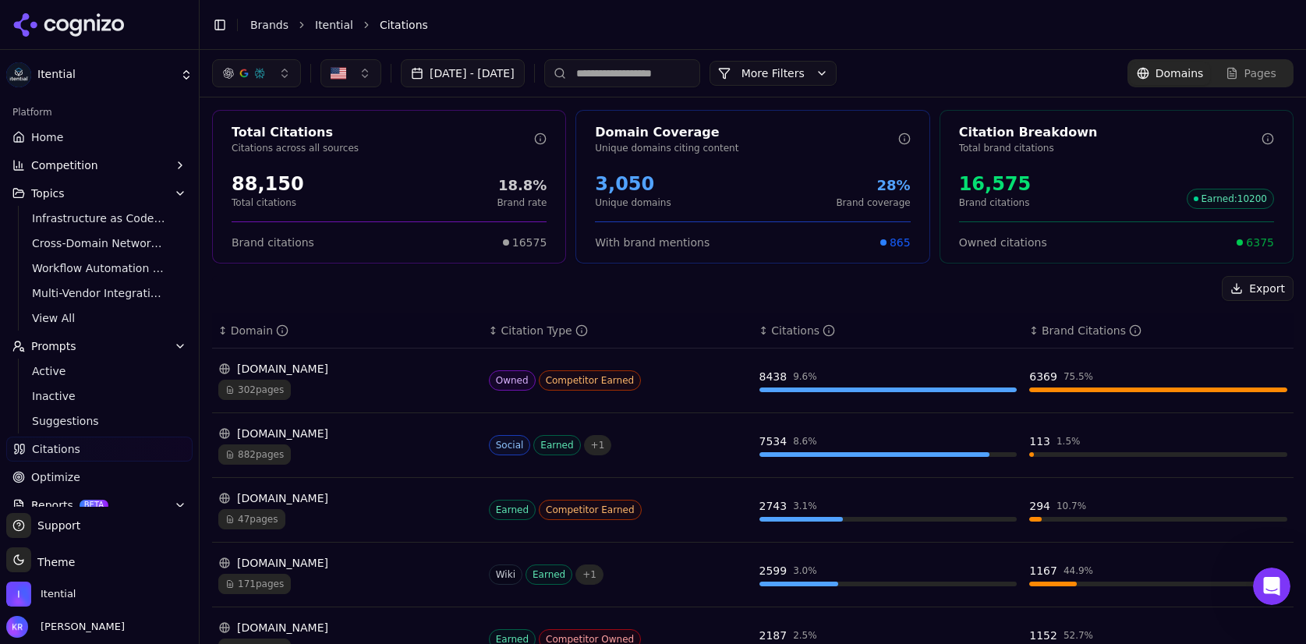
click at [59, 135] on span "Home" at bounding box center [47, 137] width 32 height 16
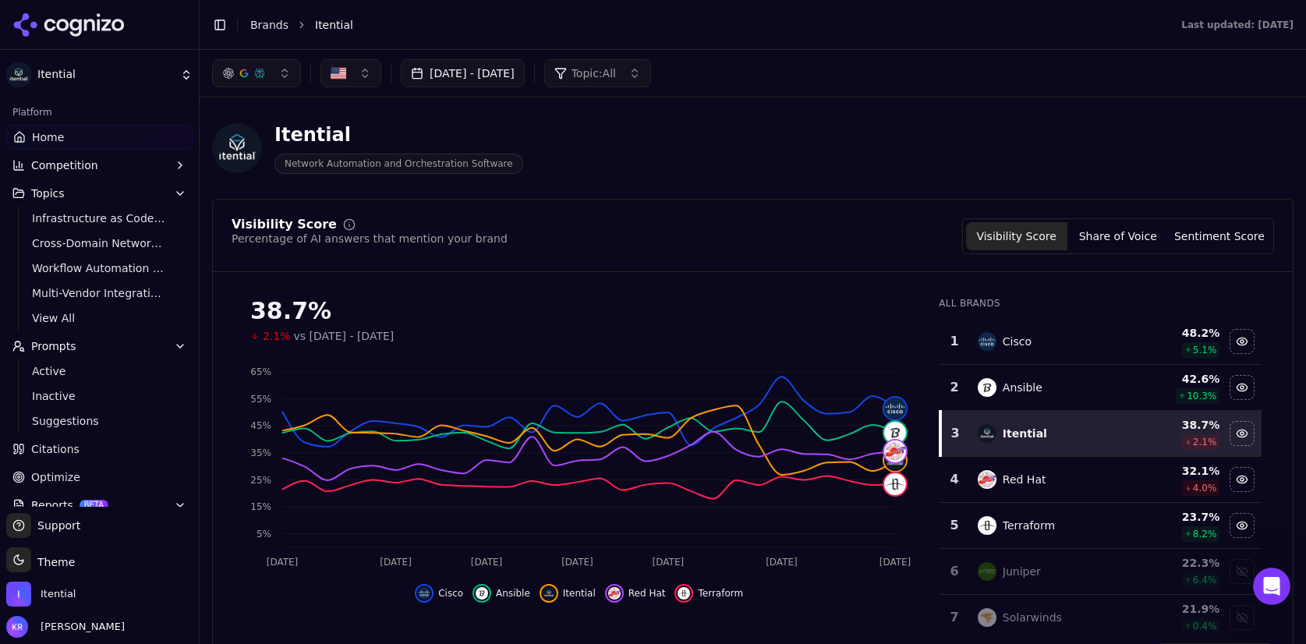
click at [1111, 231] on button "Share of Voice" at bounding box center [1117, 236] width 101 height 28
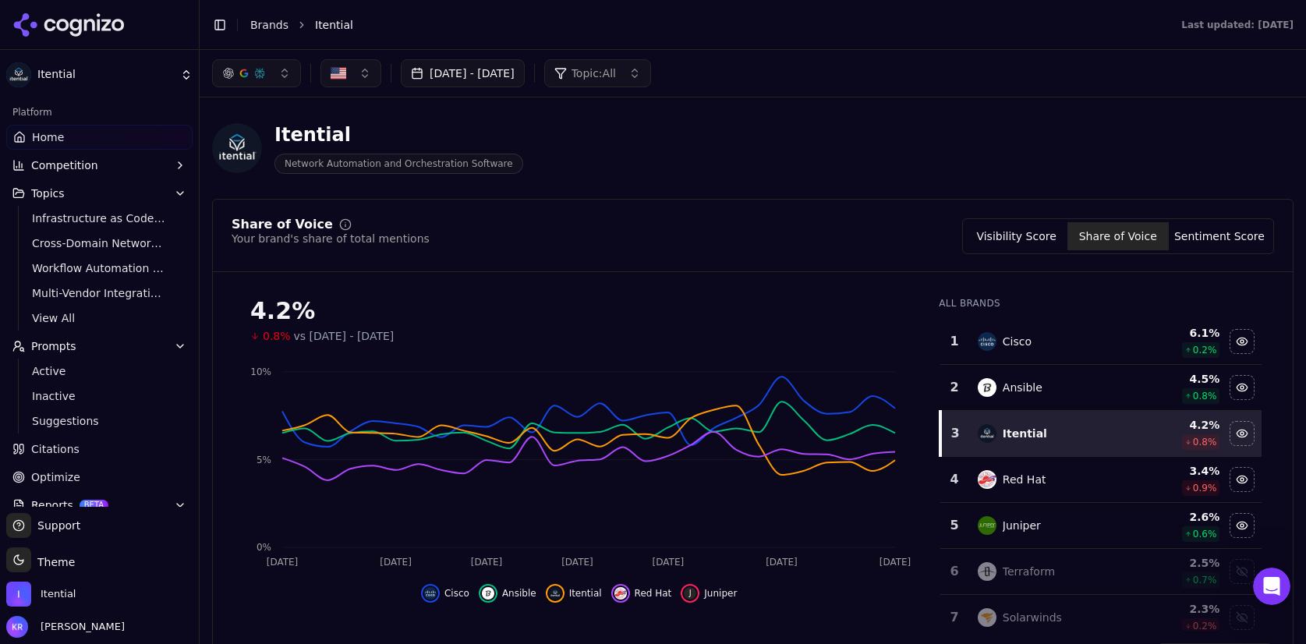
scroll to position [1, 0]
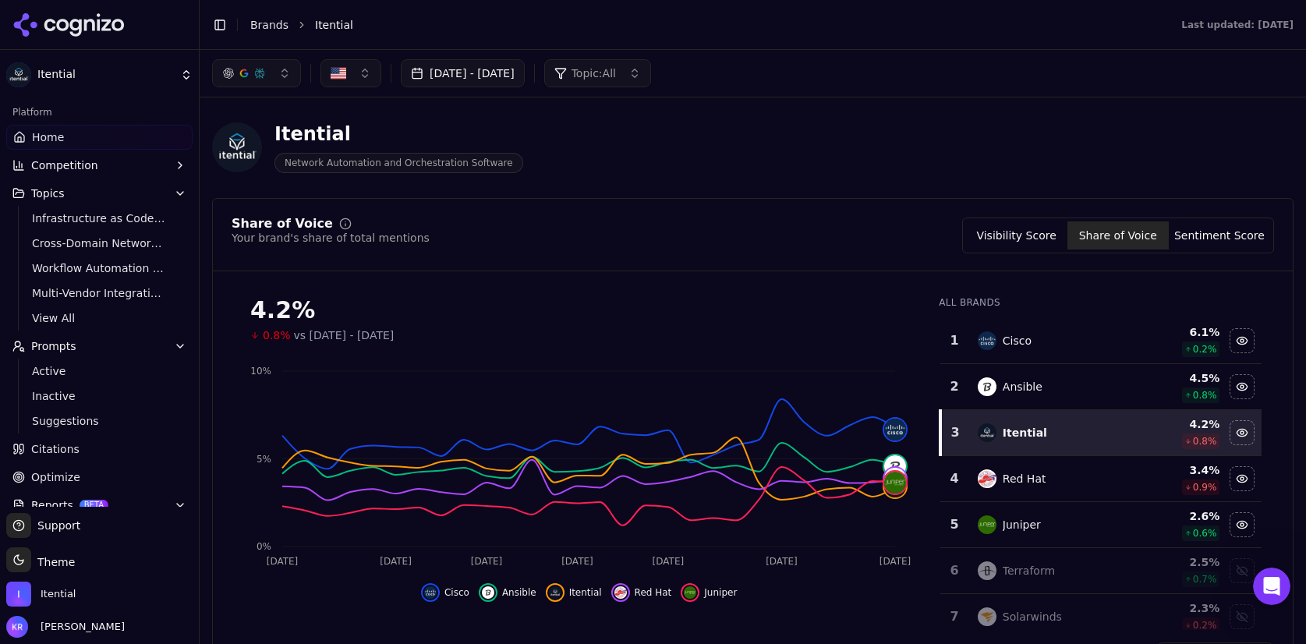
click at [1241, 231] on button "Sentiment Score" at bounding box center [1218, 235] width 101 height 28
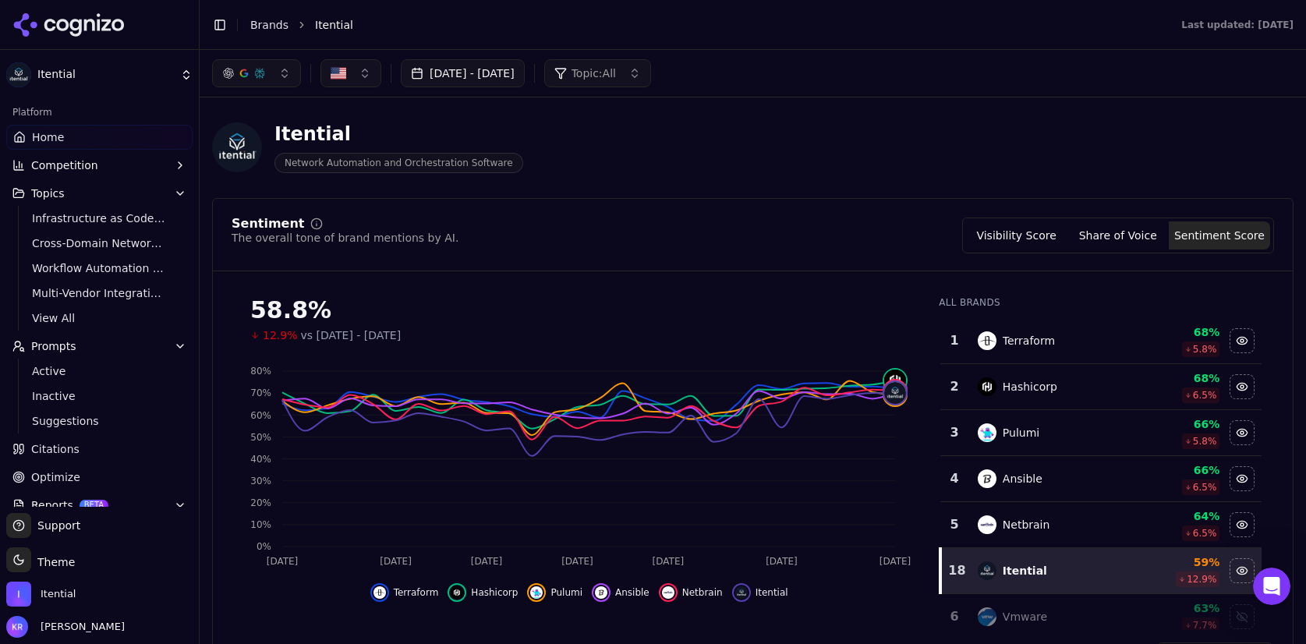
click at [1030, 239] on button "Visibility Score" at bounding box center [1016, 235] width 101 height 28
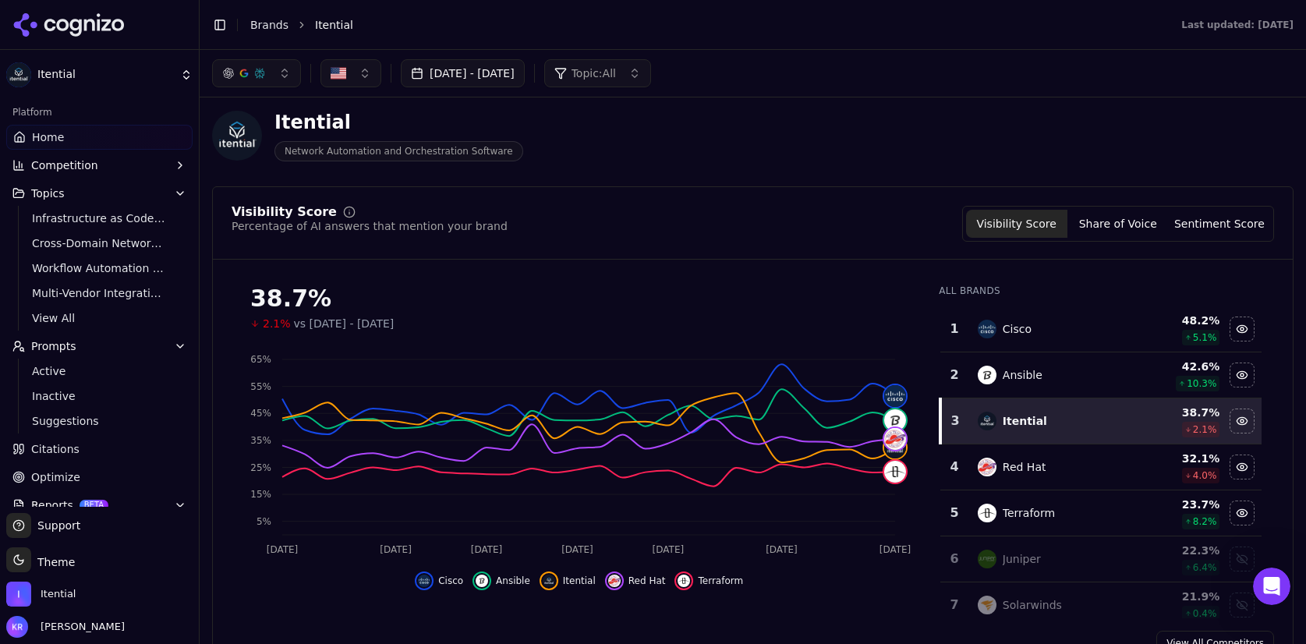
scroll to position [16, 0]
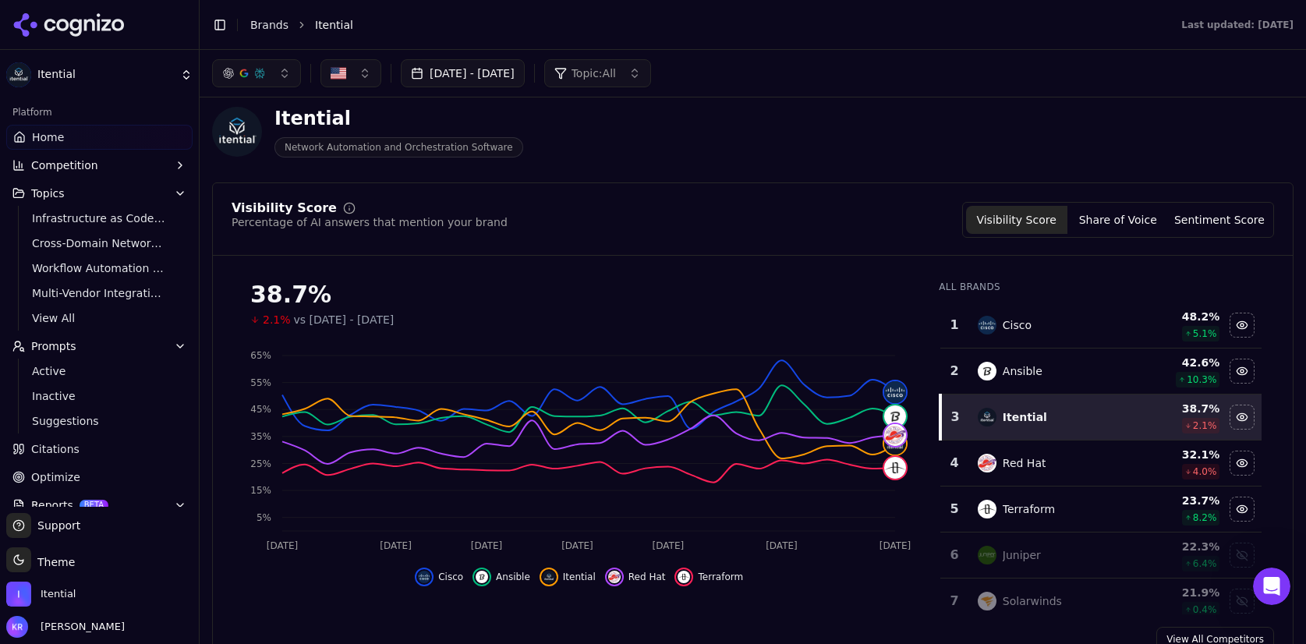
click at [525, 72] on button "[DATE] - [DATE]" at bounding box center [463, 73] width 124 height 28
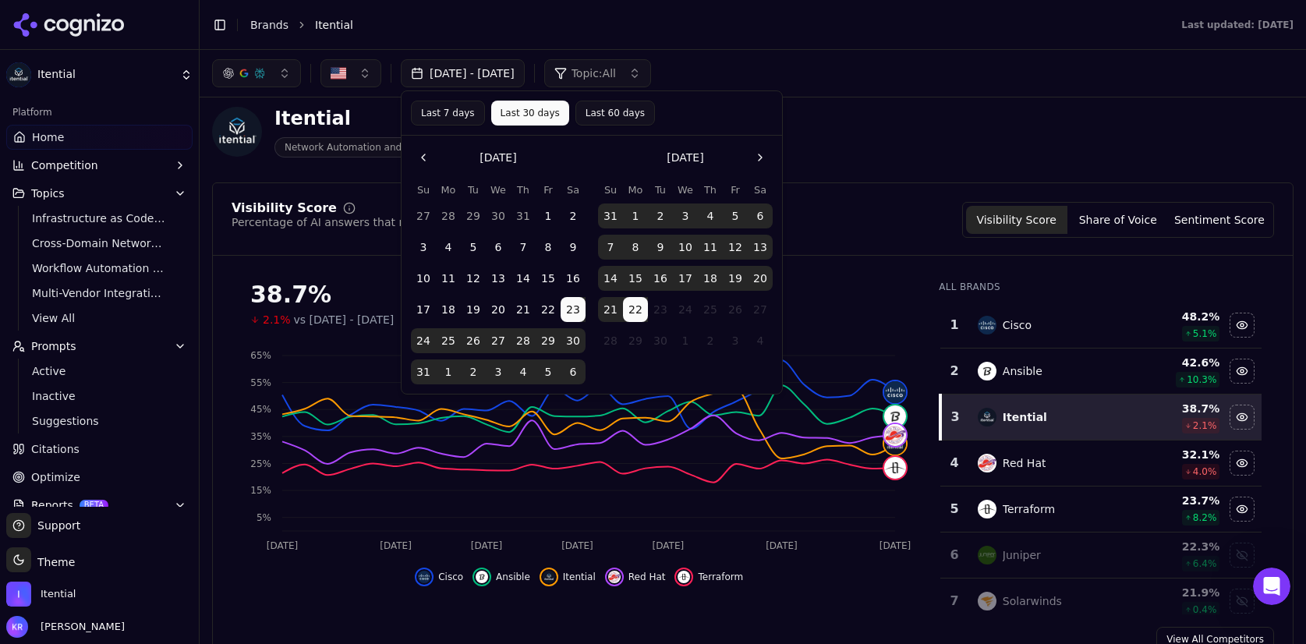
click at [613, 110] on button "Last 60 days" at bounding box center [615, 113] width 80 height 25
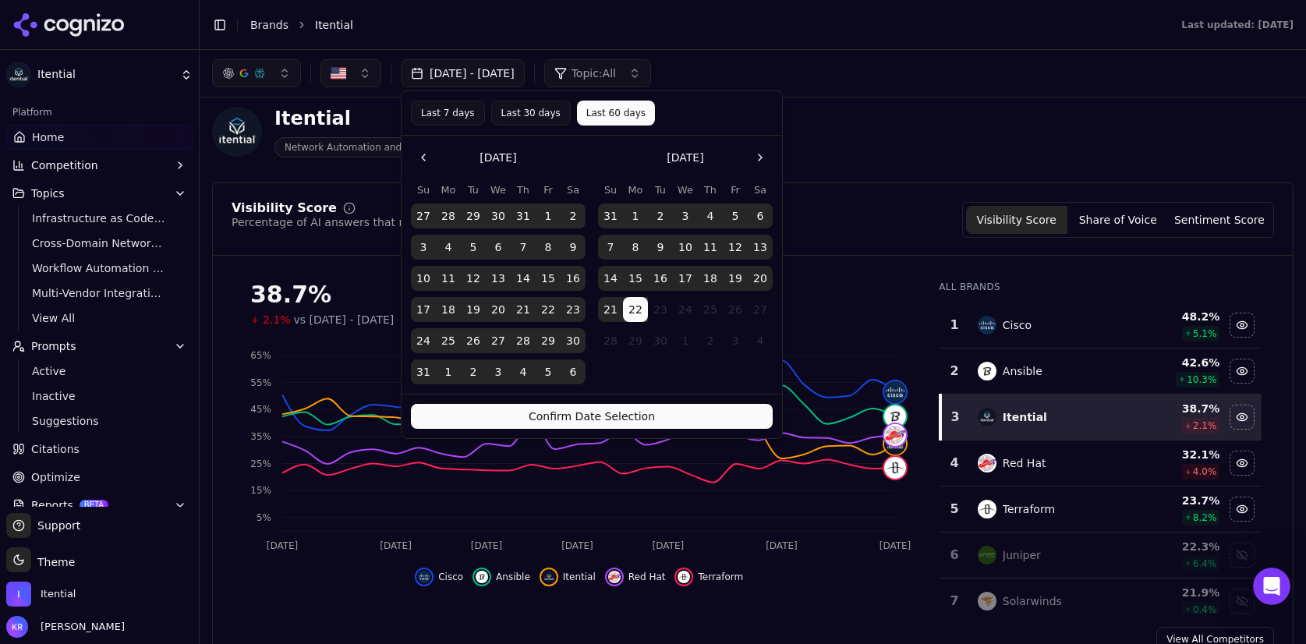
click at [677, 411] on button "Confirm Date Selection" at bounding box center [592, 416] width 362 height 25
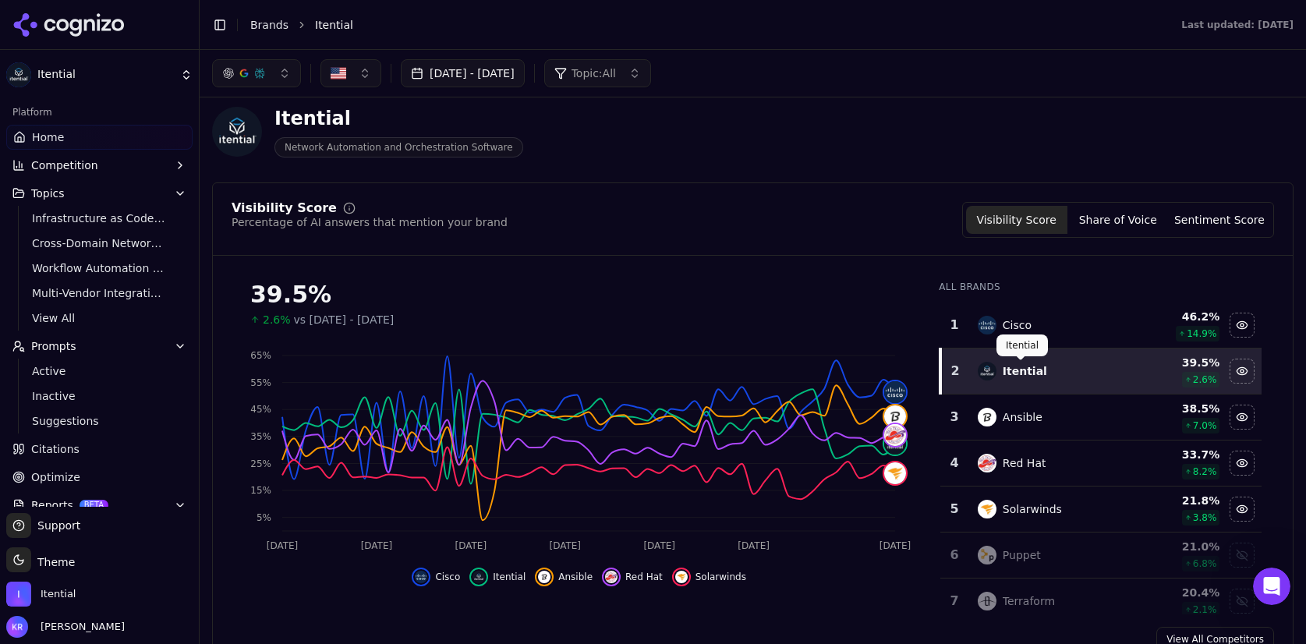
scroll to position [0, 0]
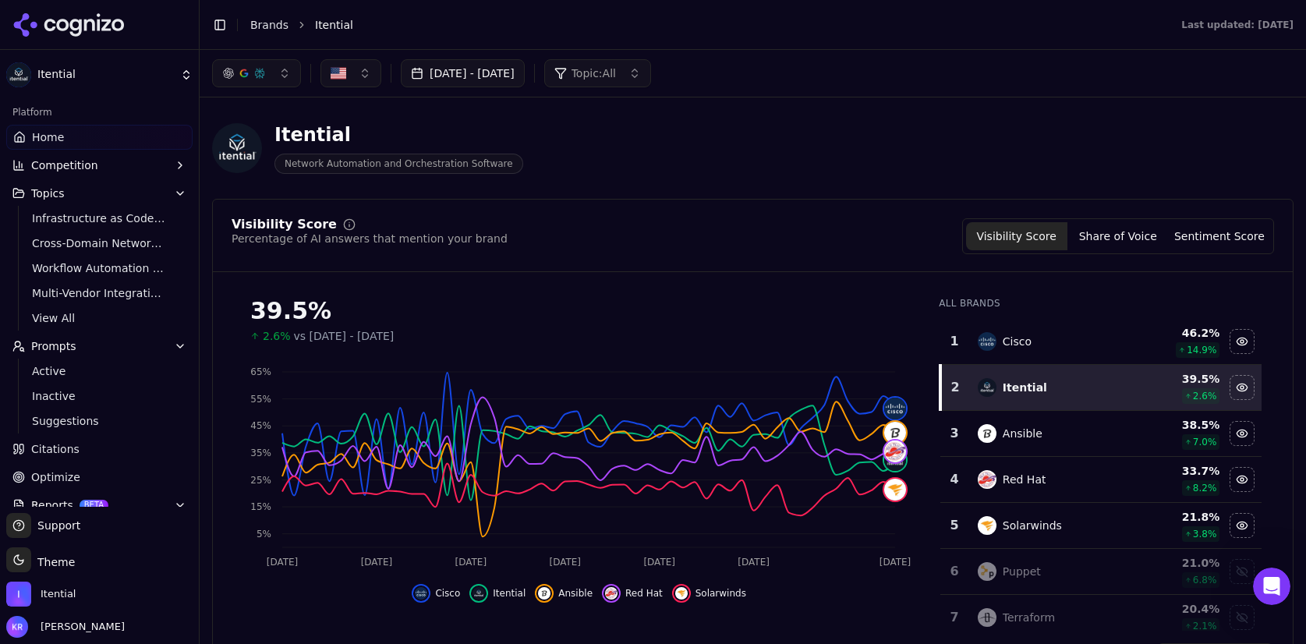
click at [486, 67] on button "[DATE] - [DATE]" at bounding box center [463, 73] width 124 height 28
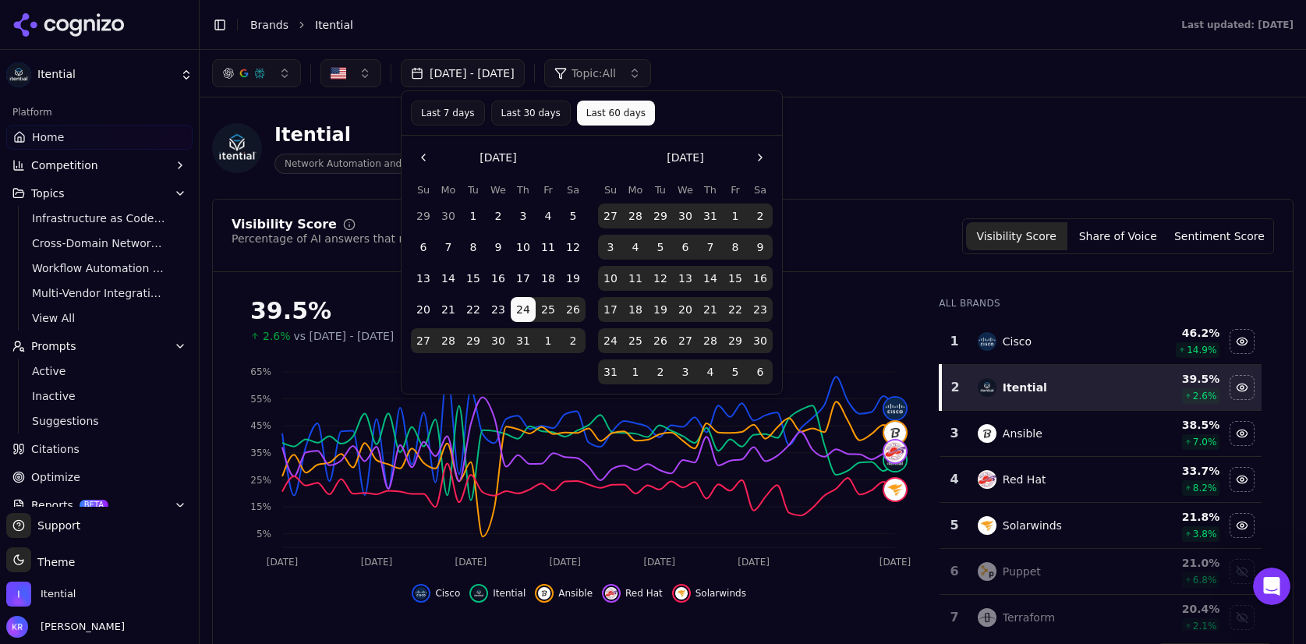
click at [423, 154] on button "Go to the Previous Month" at bounding box center [423, 157] width 25 height 25
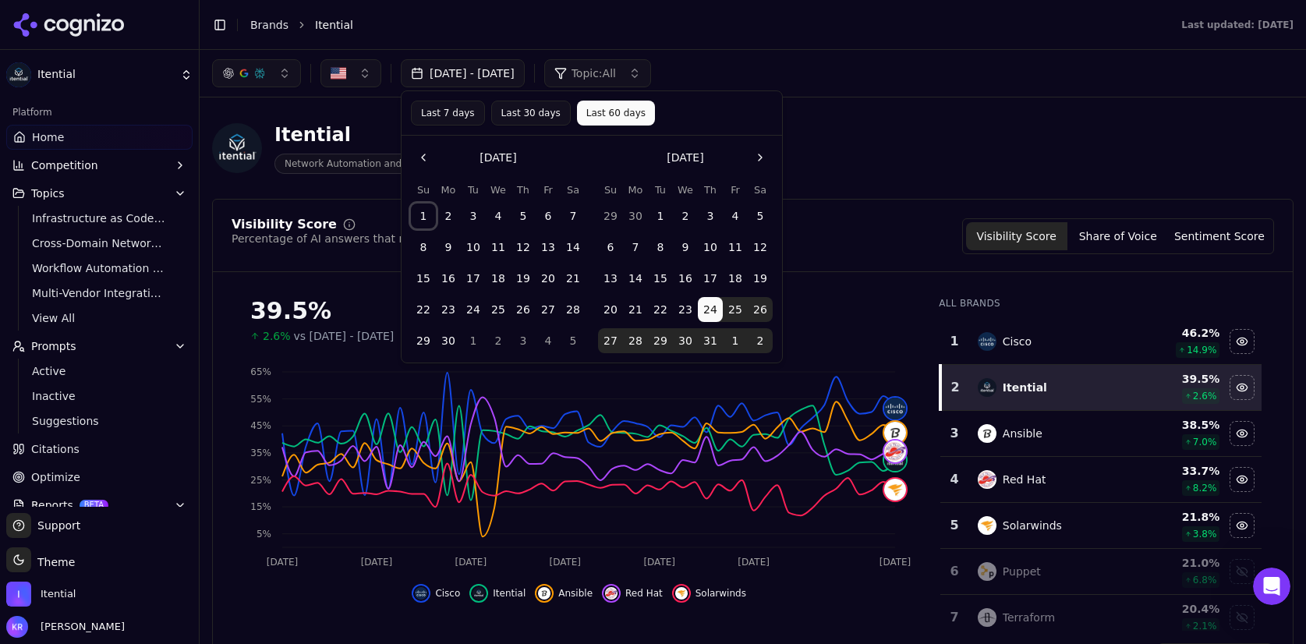
click at [426, 213] on button "1" at bounding box center [423, 215] width 25 height 25
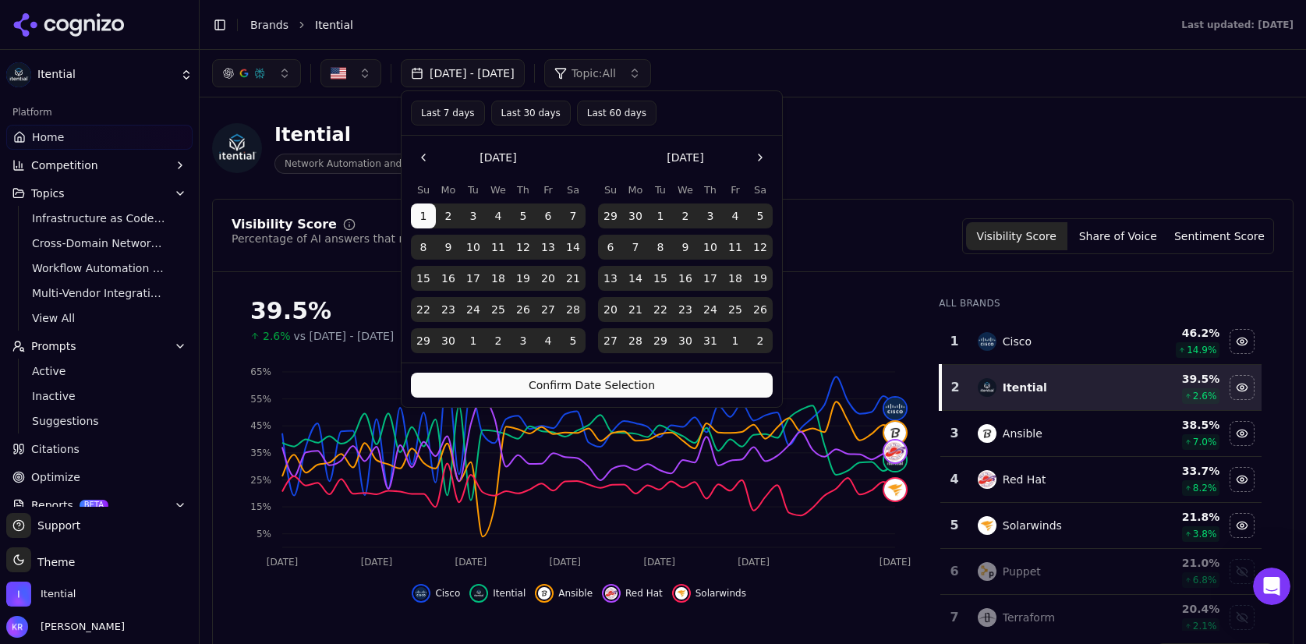
click at [756, 154] on button "Go to the Next Month" at bounding box center [759, 157] width 25 height 25
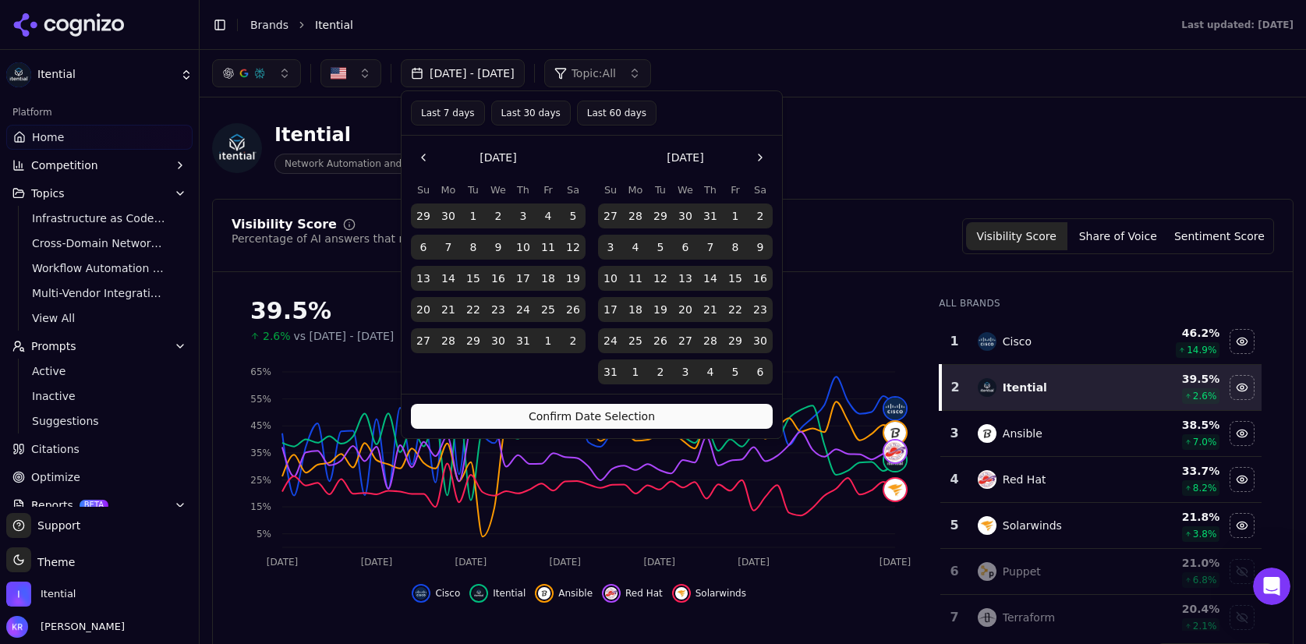
click at [757, 154] on button "Go to the Next Month" at bounding box center [759, 157] width 25 height 25
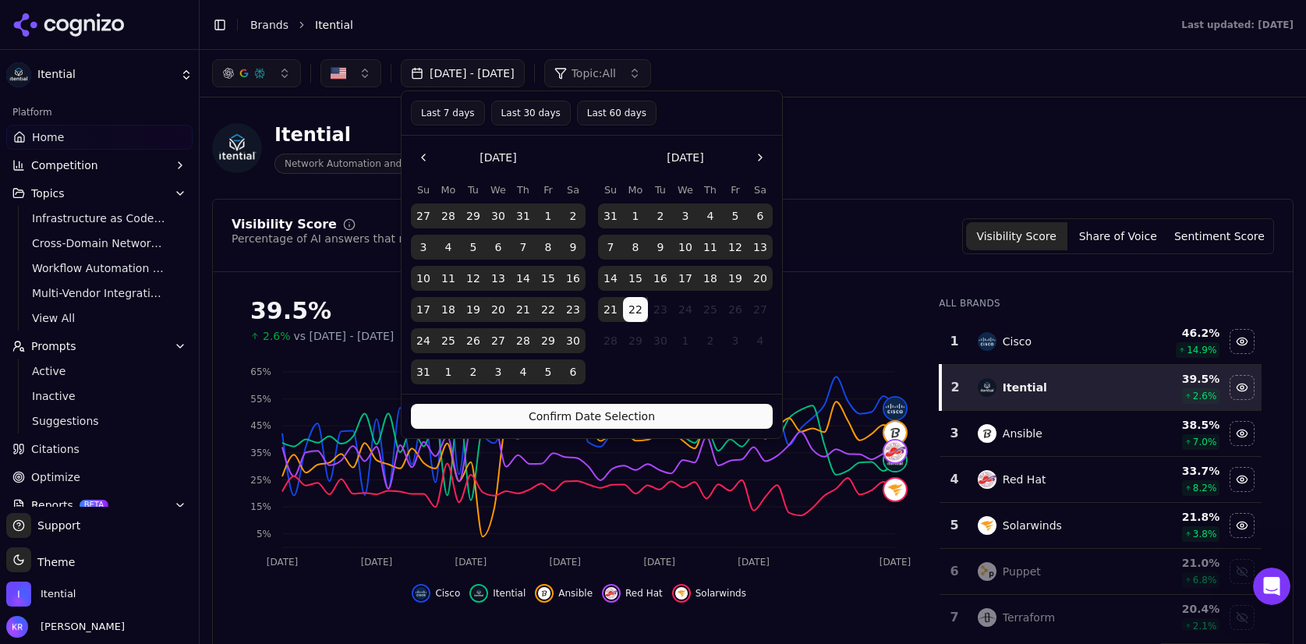
click at [757, 154] on button "Go to the Next Month" at bounding box center [759, 157] width 25 height 25
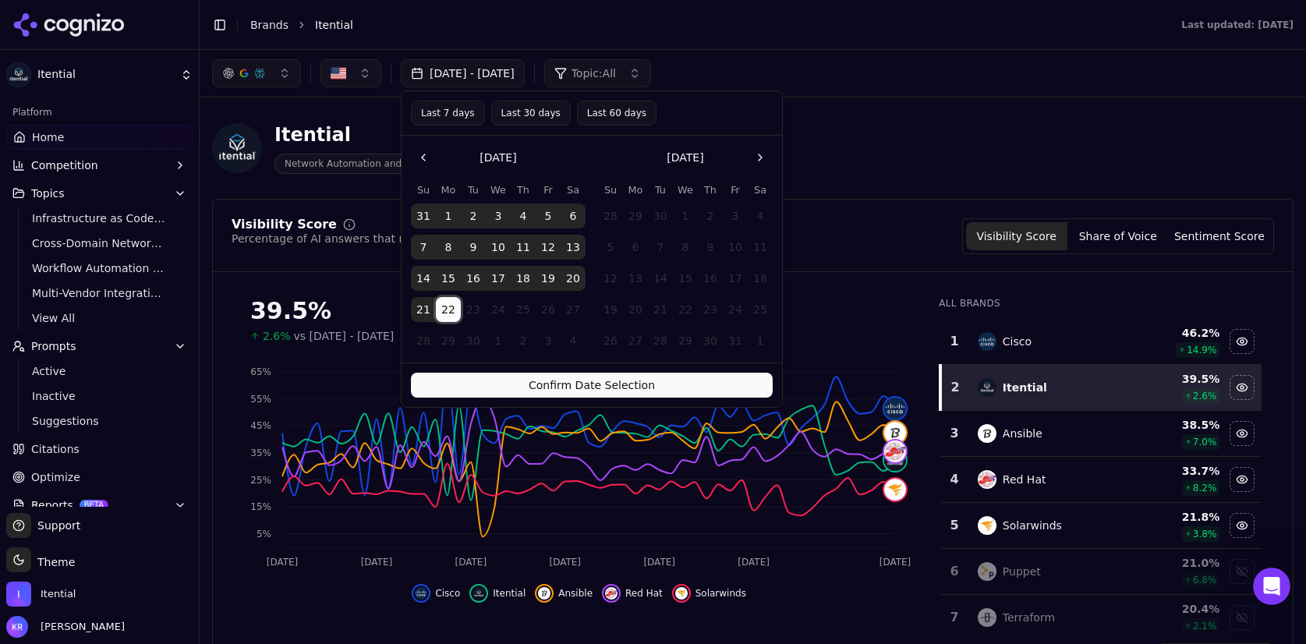
drag, startPoint x: 446, startPoint y: 308, endPoint x: 555, endPoint y: 371, distance: 126.1
click at [448, 314] on button "22" at bounding box center [448, 309] width 25 height 25
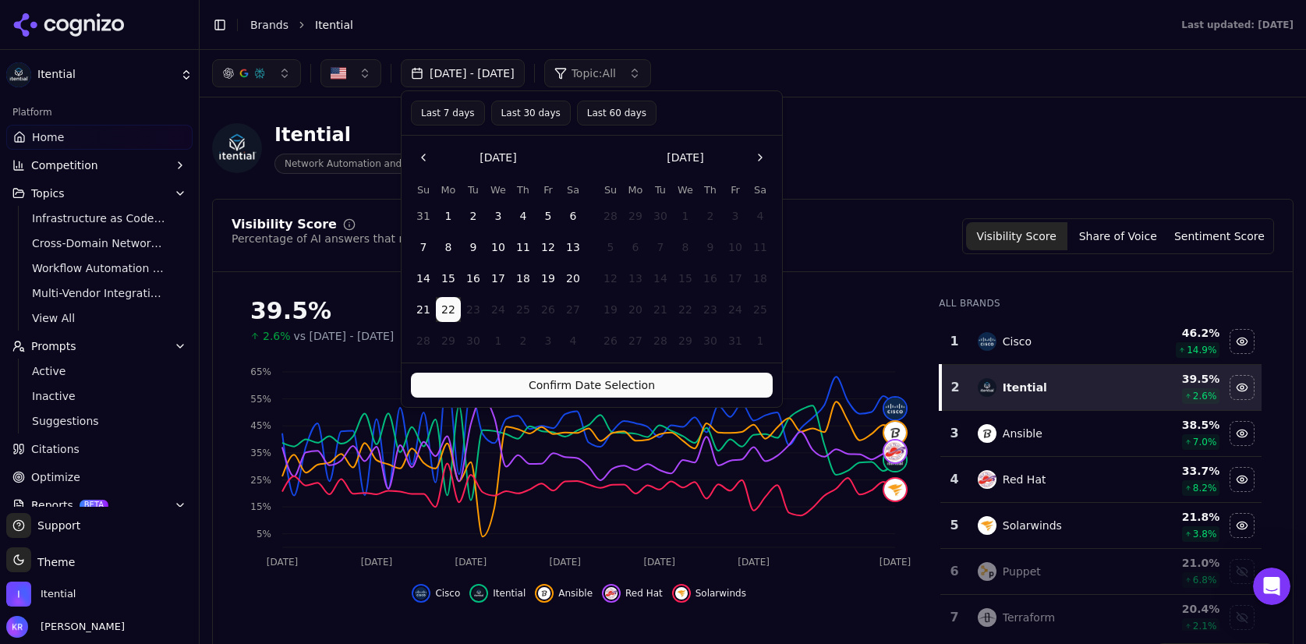
click at [599, 380] on button "Confirm Date Selection" at bounding box center [592, 385] width 362 height 25
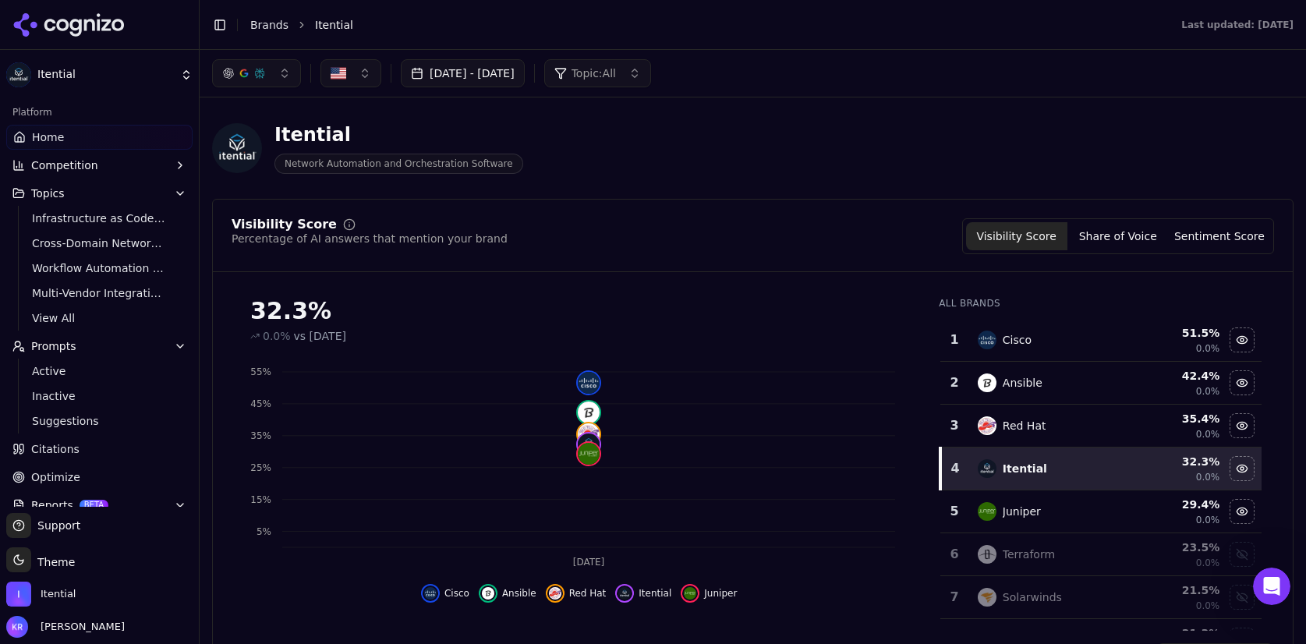
click at [491, 68] on button "[DATE] - [DATE]" at bounding box center [463, 73] width 124 height 28
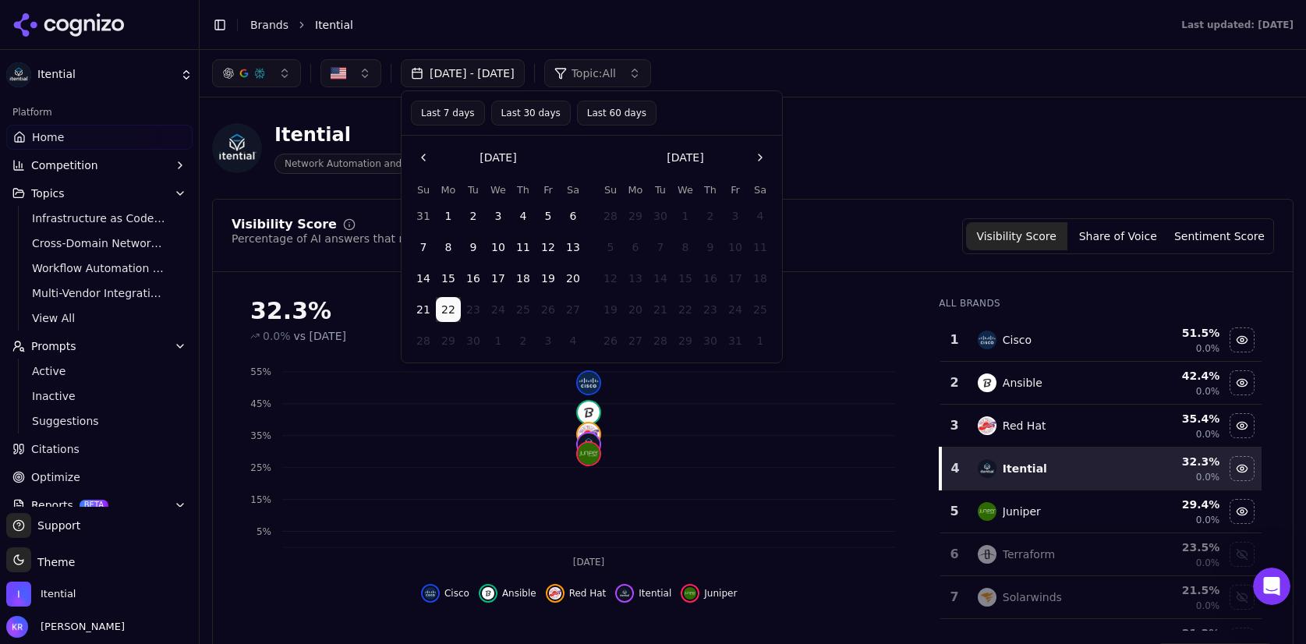
click at [422, 153] on button "Go to the Previous Month" at bounding box center [423, 157] width 25 height 25
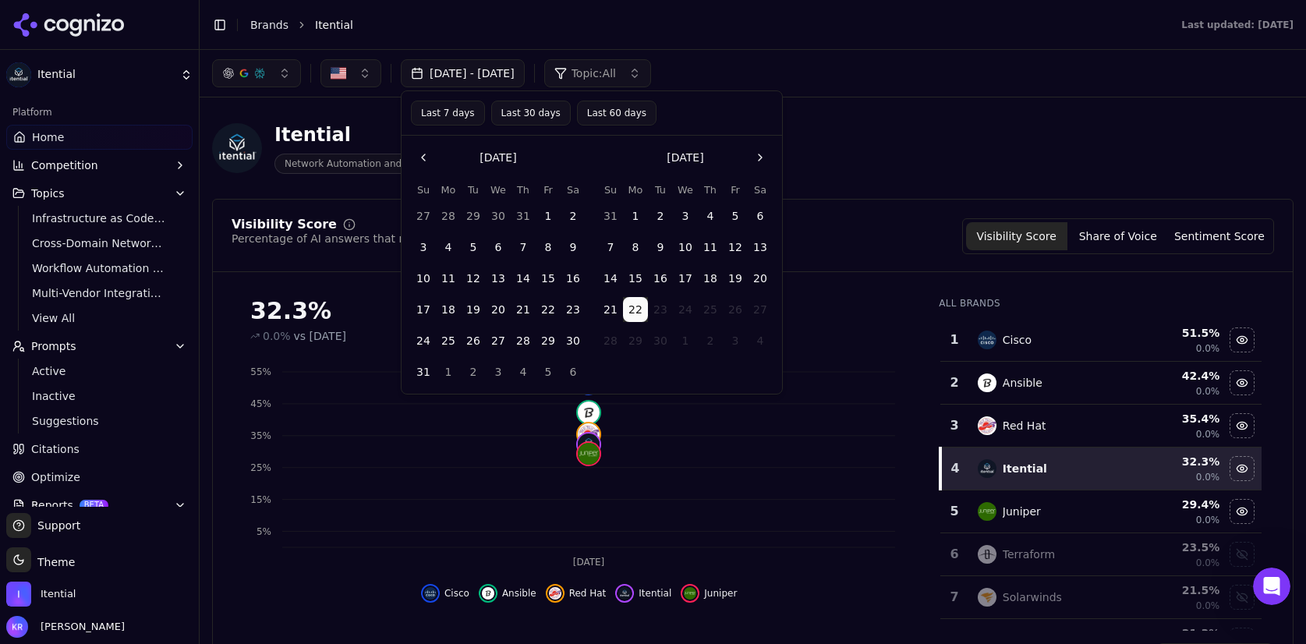
click at [422, 153] on button "Go to the Previous Month" at bounding box center [423, 157] width 25 height 25
click at [471, 212] on button "1" at bounding box center [473, 215] width 25 height 25
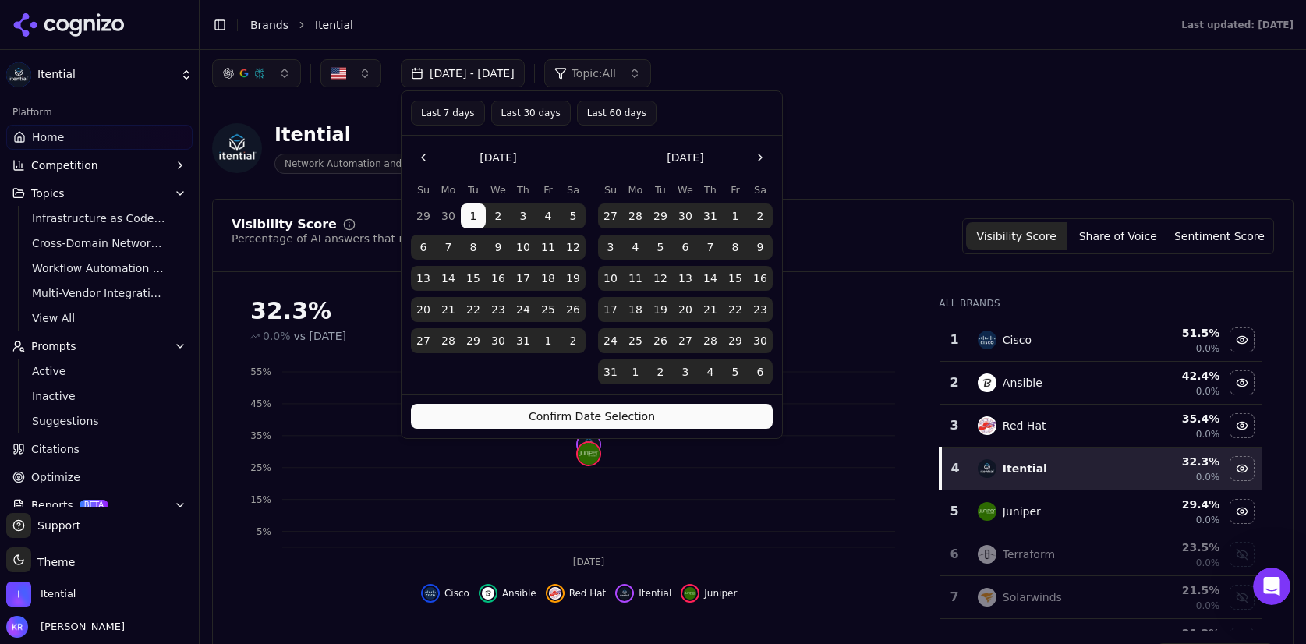
click at [525, 69] on button "[DATE] - [DATE]" at bounding box center [463, 73] width 124 height 28
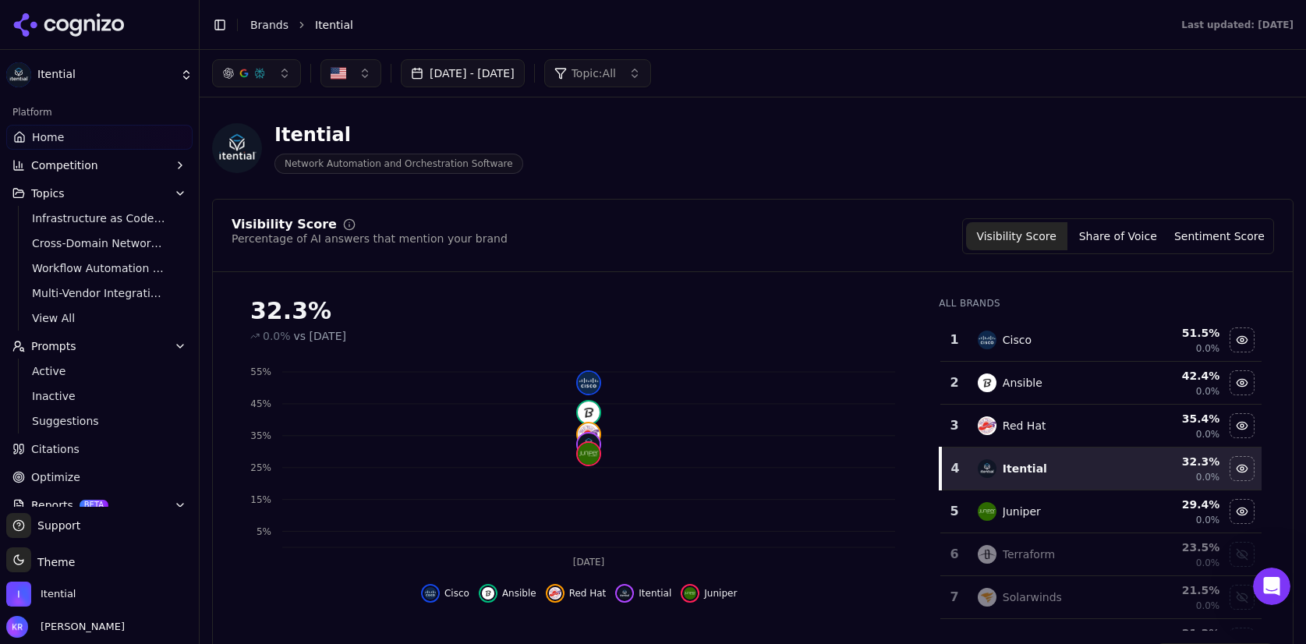
click at [525, 75] on button "[DATE] - [DATE]" at bounding box center [463, 73] width 124 height 28
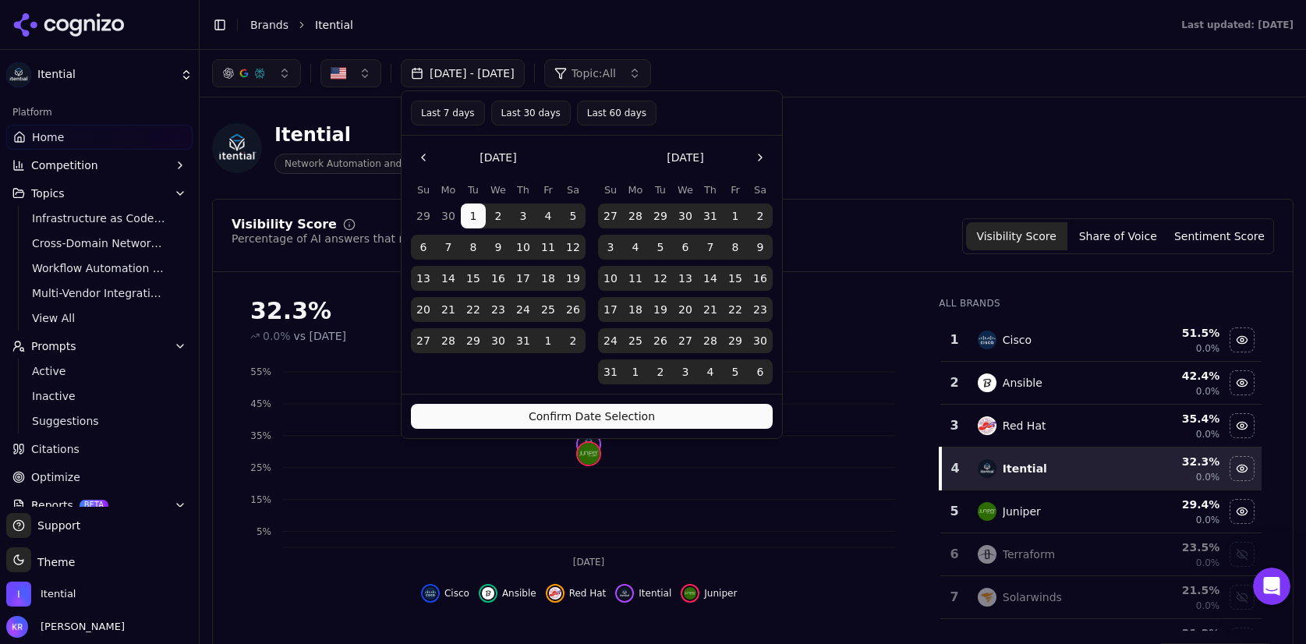
click at [638, 408] on button "Confirm Date Selection" at bounding box center [592, 416] width 362 height 25
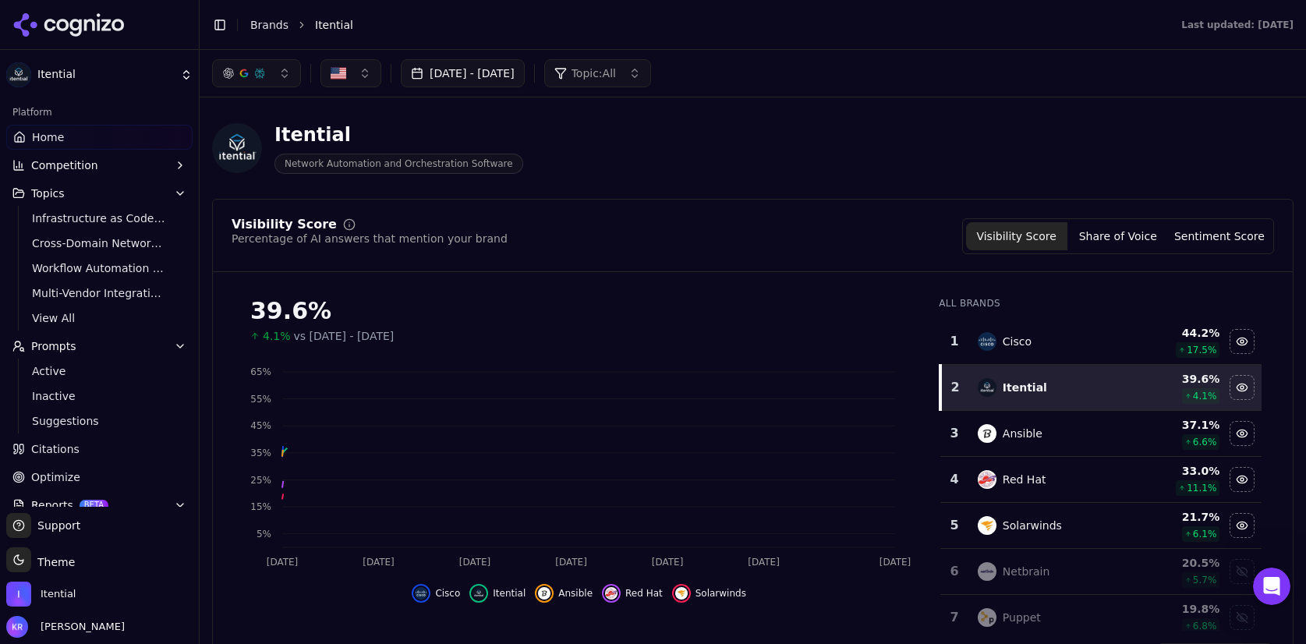
click at [525, 76] on button "[DATE] - [DATE]" at bounding box center [463, 73] width 124 height 28
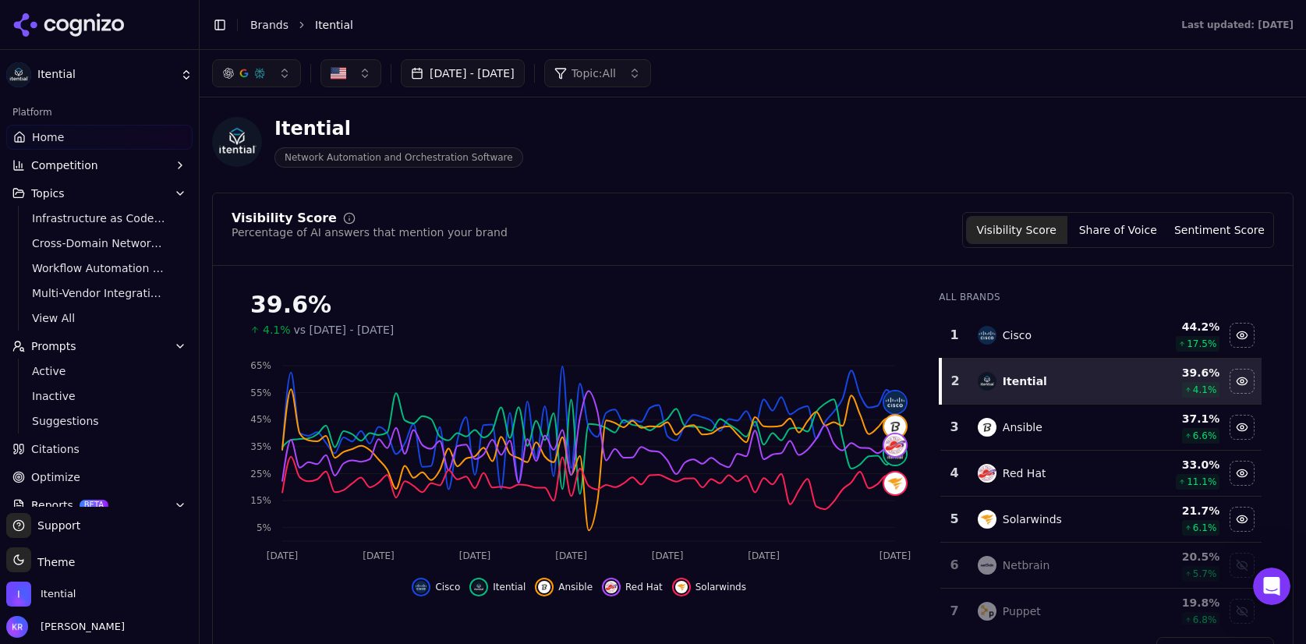
scroll to position [3, 0]
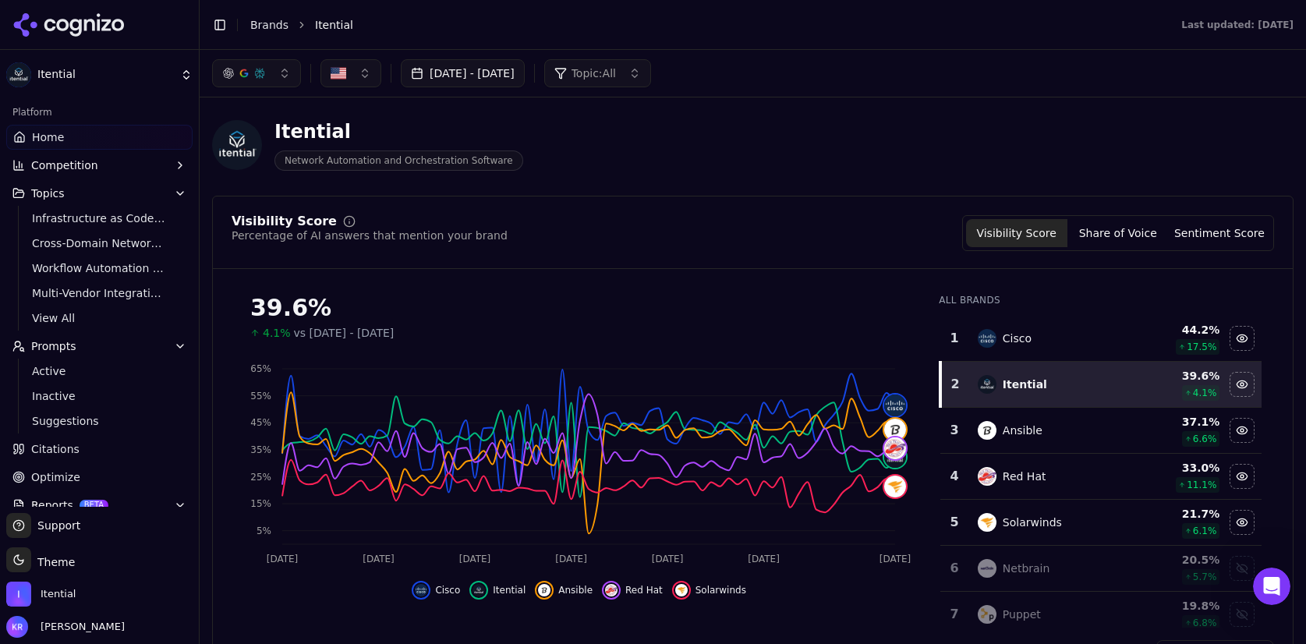
click at [394, 334] on span "vs [DATE] - [DATE]" at bounding box center [344, 333] width 101 height 16
click at [1275, 588] on icon "Open Intercom Messenger" at bounding box center [1269, 584] width 26 height 26
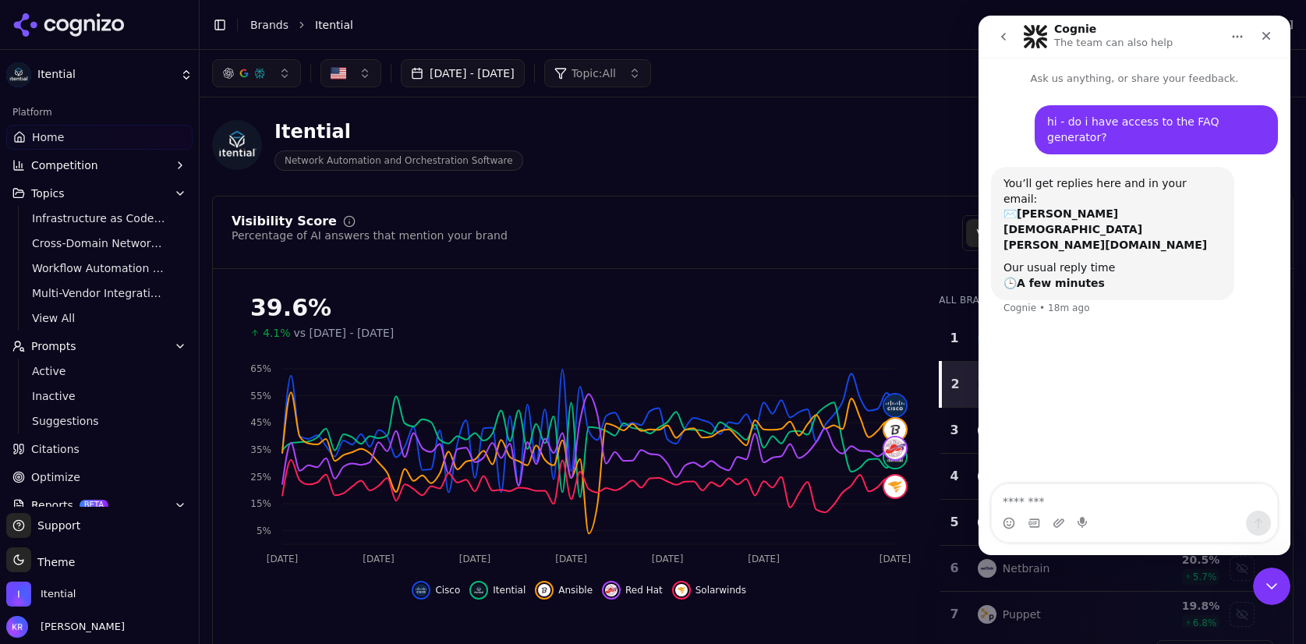
drag, startPoint x: 1123, startPoint y: 508, endPoint x: 1118, endPoint y: 501, distance: 8.4
click at [1122, 508] on textarea "Message…" at bounding box center [1133, 497] width 285 height 27
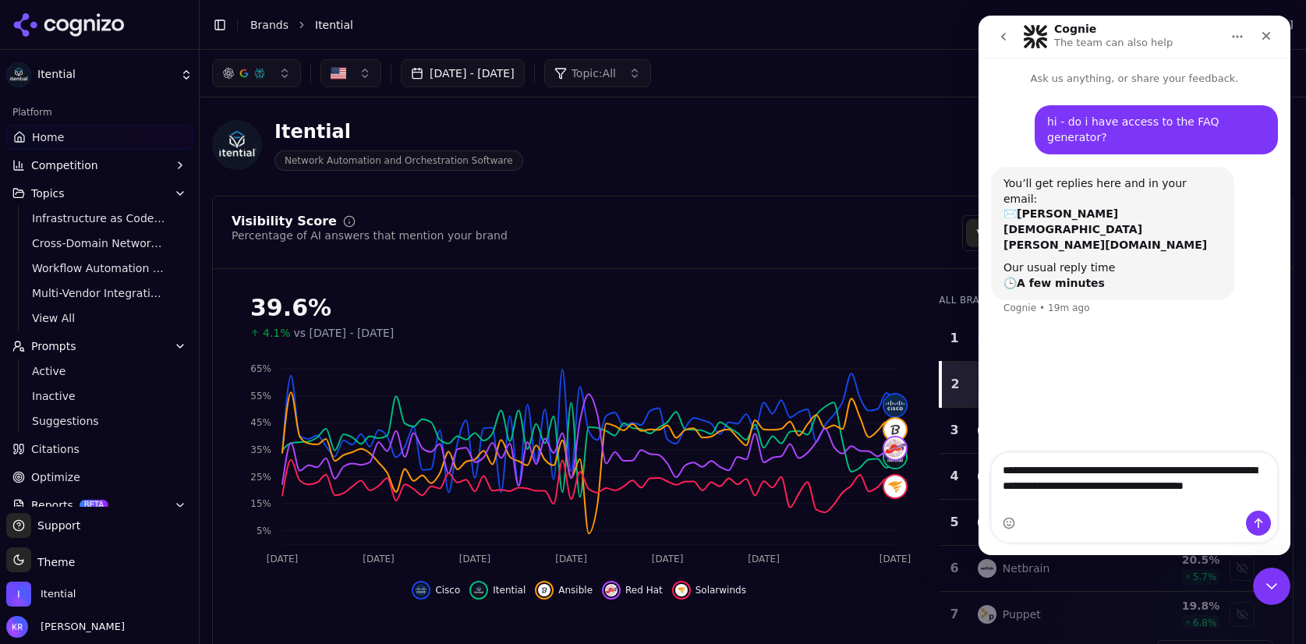
type textarea "**********"
